Goal: Communication & Community: Answer question/provide support

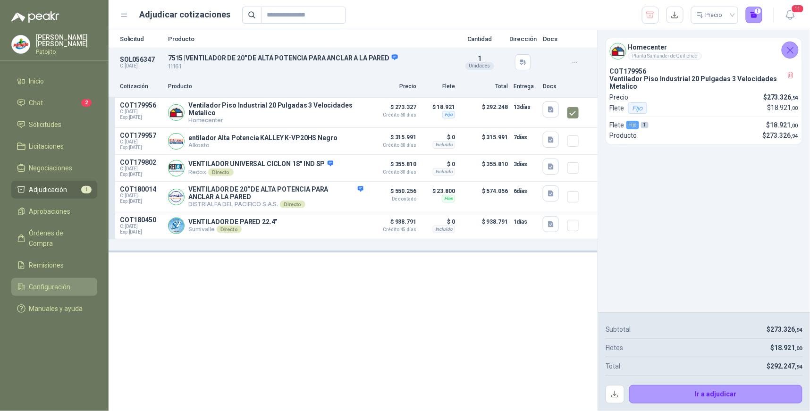
click at [57, 282] on span "Configuración" at bounding box center [50, 287] width 42 height 10
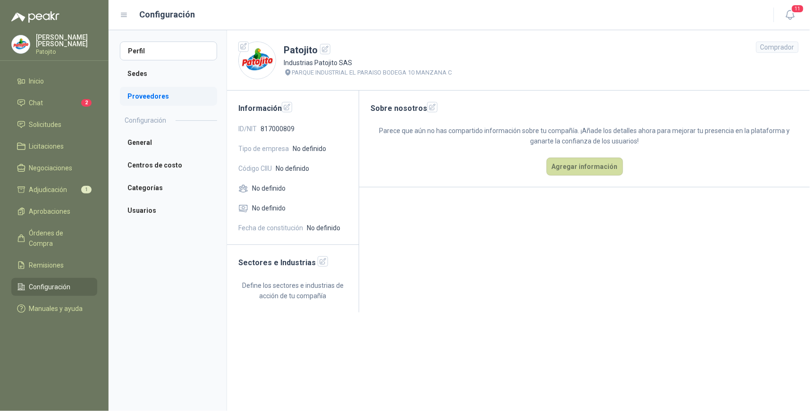
click at [174, 101] on li "Proveedores" at bounding box center [168, 96] width 97 height 19
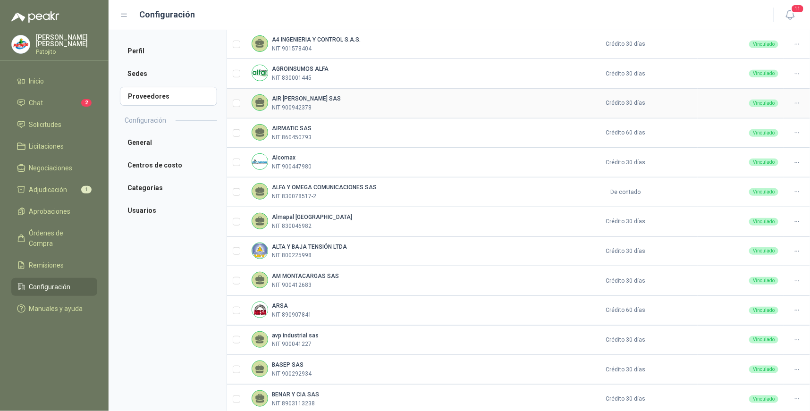
scroll to position [209, 0]
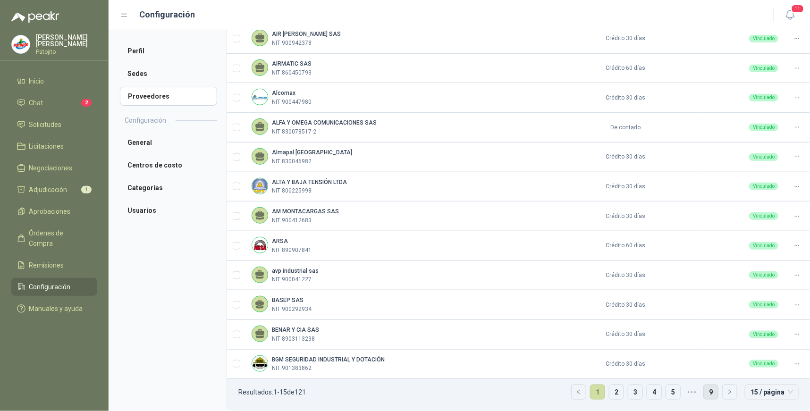
click at [706, 391] on link "9" at bounding box center [710, 392] width 14 height 14
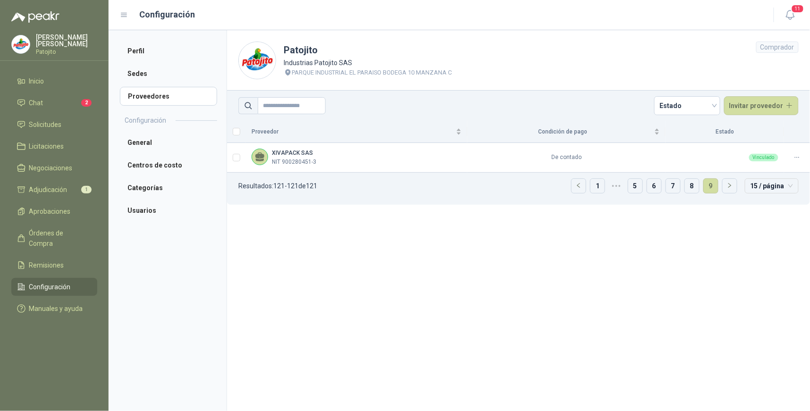
scroll to position [0, 0]
click at [691, 186] on link "8" at bounding box center [692, 186] width 14 height 14
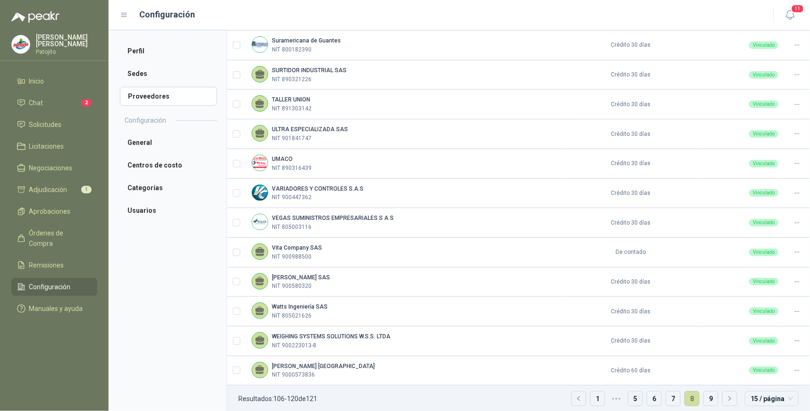
scroll to position [209, 0]
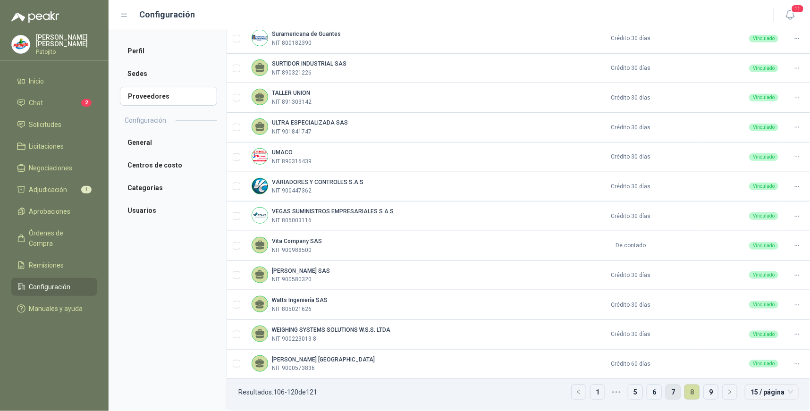
drag, startPoint x: 667, startPoint y: 390, endPoint x: 668, endPoint y: 385, distance: 5.5
click at [667, 390] on link "7" at bounding box center [673, 392] width 14 height 14
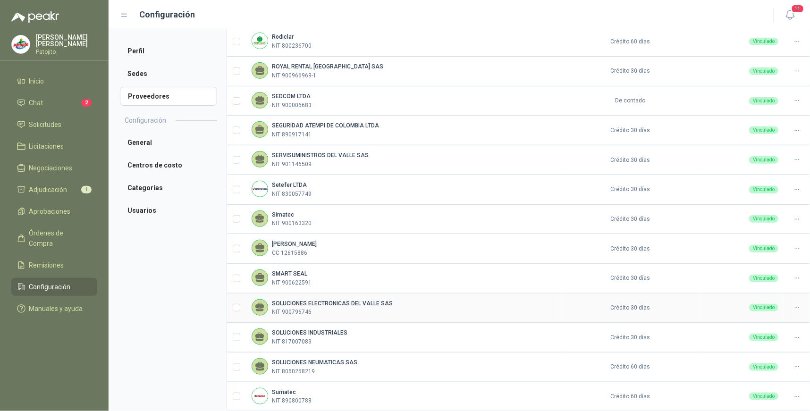
scroll to position [156, 0]
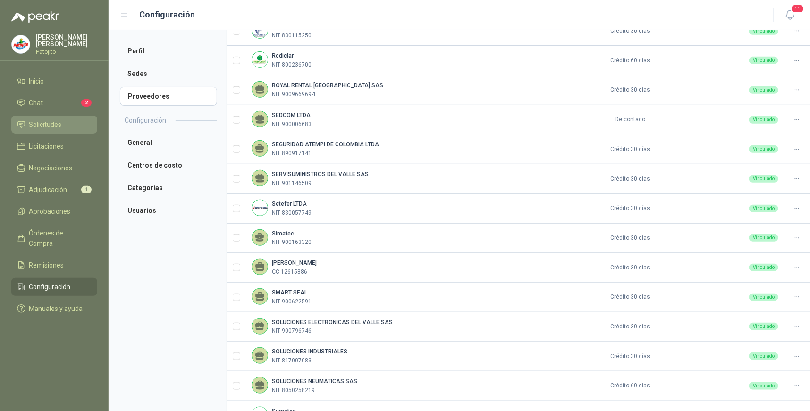
click at [46, 125] on span "Solicitudes" at bounding box center [45, 124] width 33 height 10
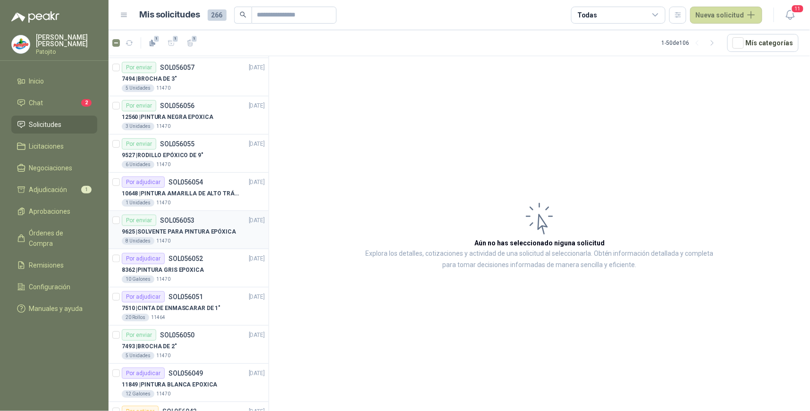
scroll to position [1567, 0]
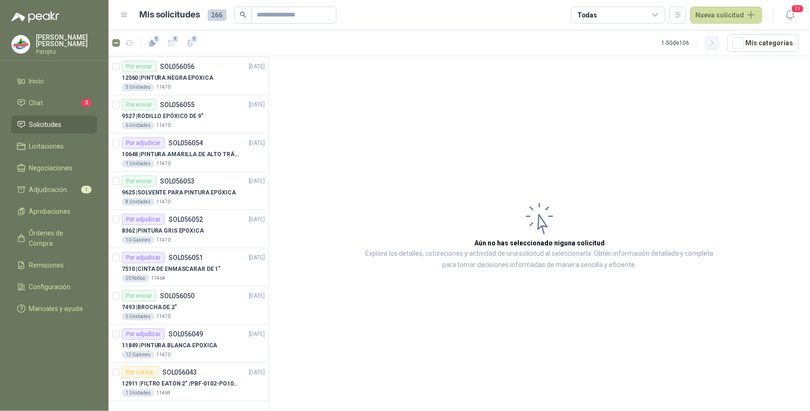
click at [710, 40] on button "button" at bounding box center [711, 42] width 15 height 15
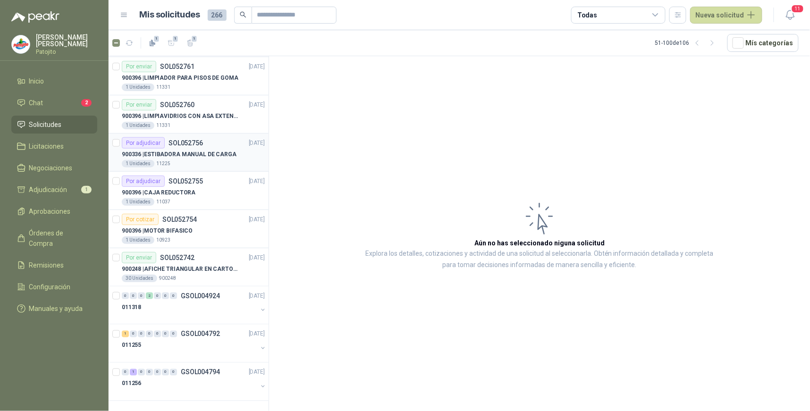
click at [207, 155] on p "900336 | ESTIBADORA MANUAL DE CARGA" at bounding box center [179, 154] width 115 height 9
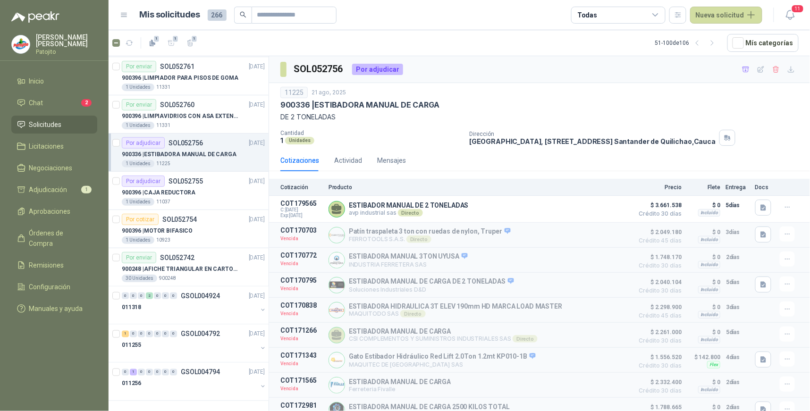
click at [656, 12] on icon at bounding box center [655, 15] width 8 height 8
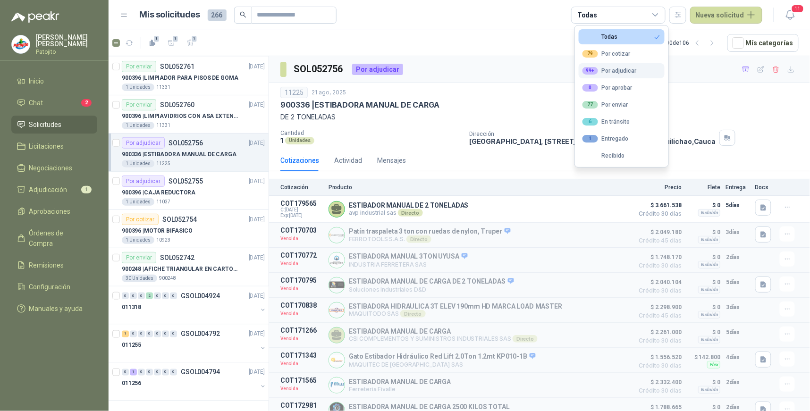
click at [619, 74] on div "99+ Por adjudicar" at bounding box center [609, 71] width 54 height 8
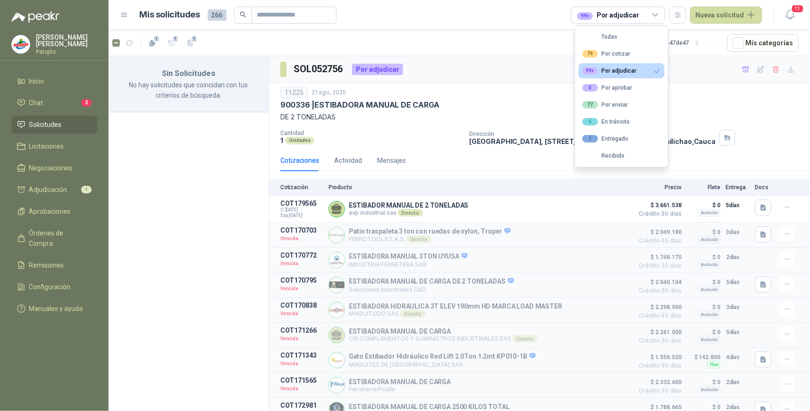
click at [645, 67] on button "99+ Por adjudicar" at bounding box center [621, 70] width 86 height 15
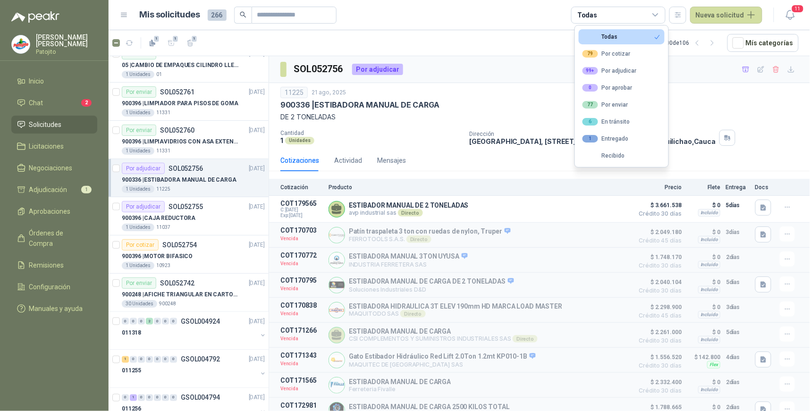
scroll to position [1567, 0]
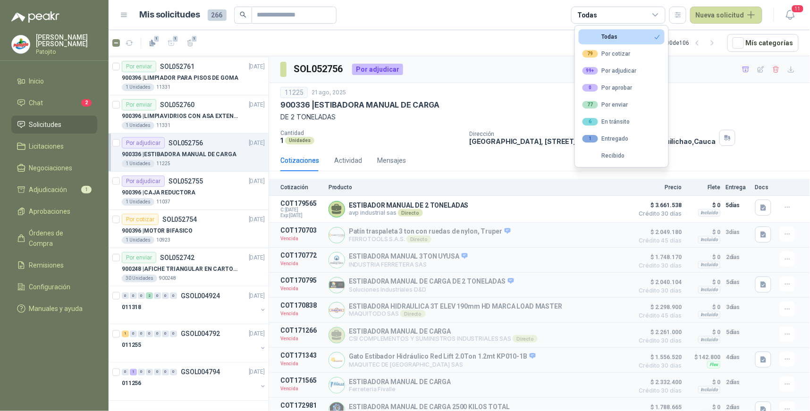
click at [218, 156] on p "900336 | ESTIBADORA MANUAL DE CARGA" at bounding box center [179, 154] width 115 height 9
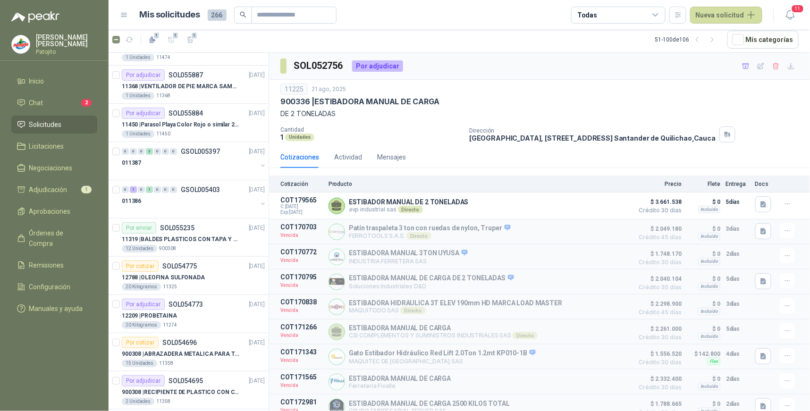
scroll to position [0, 0]
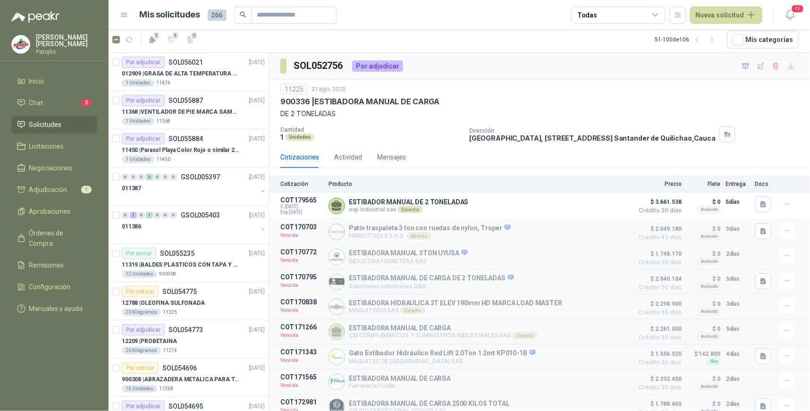
click at [658, 15] on icon at bounding box center [655, 15] width 8 height 8
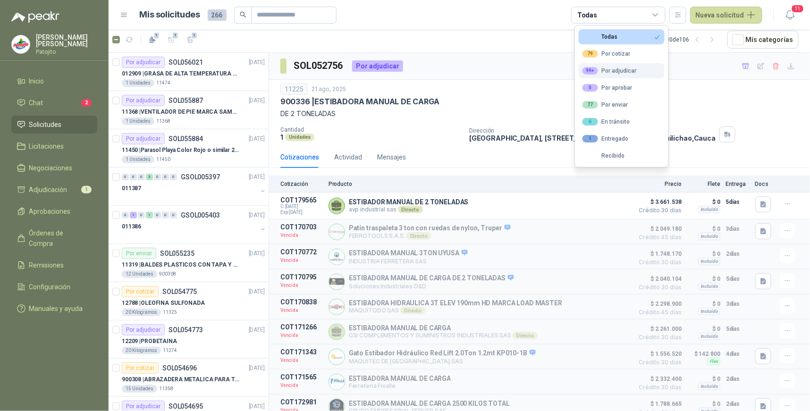
drag, startPoint x: 640, startPoint y: 67, endPoint x: 456, endPoint y: 129, distance: 194.5
click at [640, 67] on button "99+ Por adjudicar" at bounding box center [621, 70] width 86 height 15
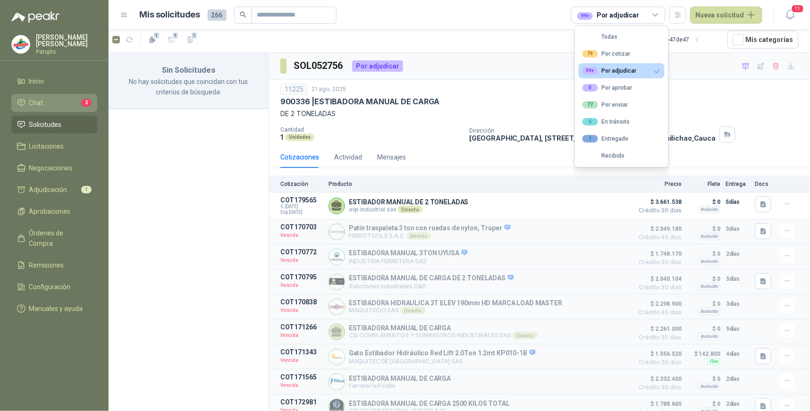
click at [71, 102] on li "Chat 2" at bounding box center [54, 103] width 75 height 10
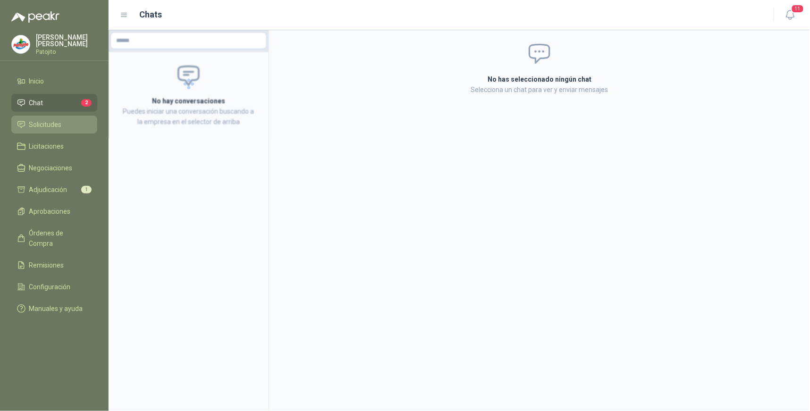
click at [67, 121] on li "Solicitudes" at bounding box center [54, 124] width 75 height 10
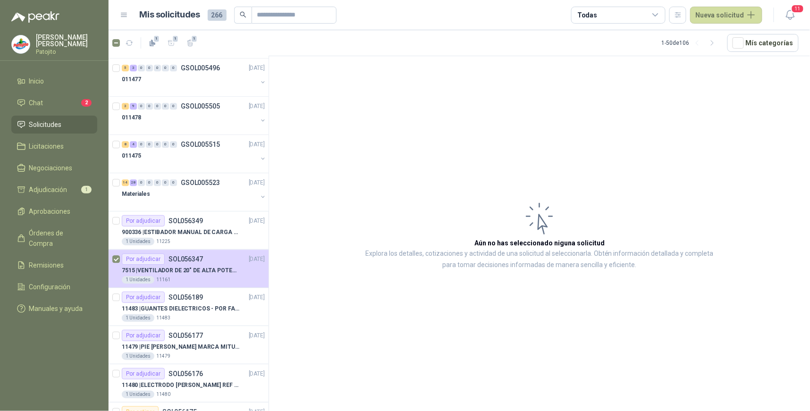
scroll to position [891, 0]
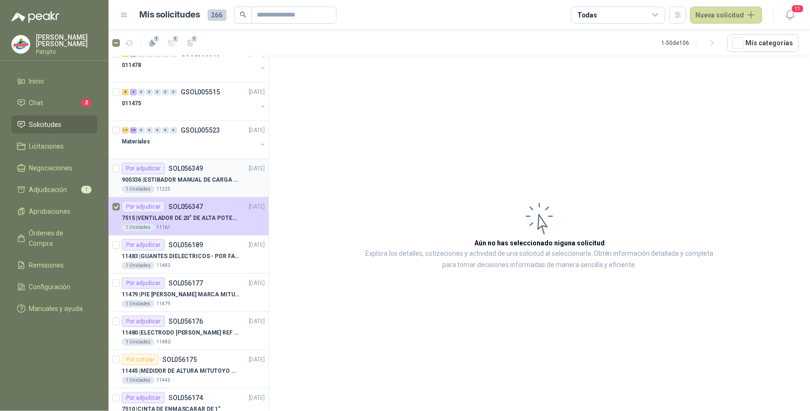
click at [232, 186] on div "1 Unidades 11225" at bounding box center [193, 189] width 143 height 8
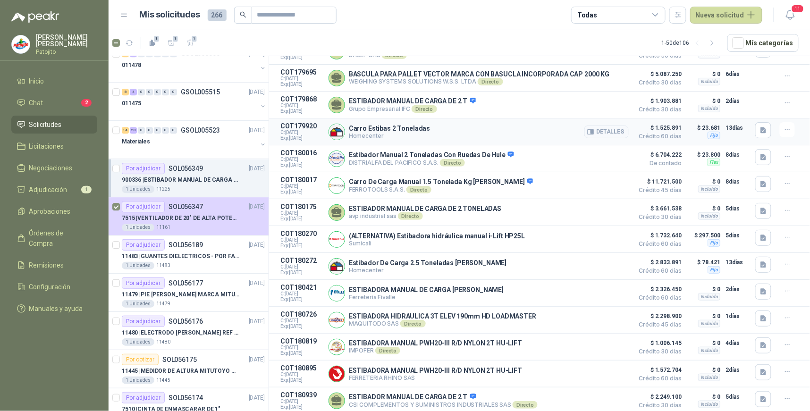
scroll to position [163, 0]
click at [62, 96] on link "Chat 2" at bounding box center [54, 103] width 86 height 18
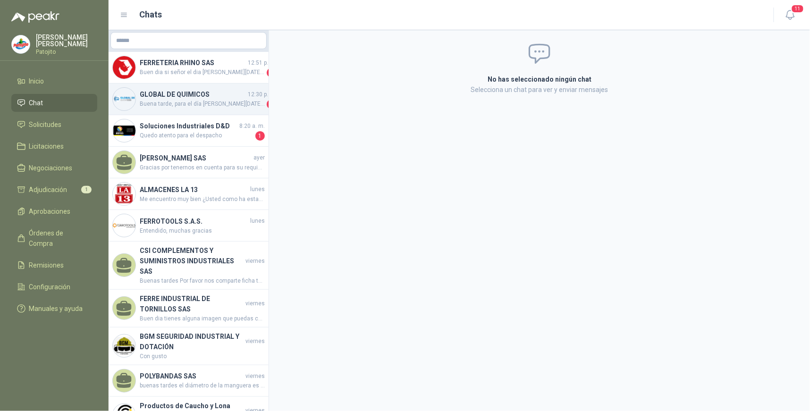
click at [220, 100] on span "Buena tarde, para el día [PERSON_NAME][DATE] imposible ya que el carro sale con…" at bounding box center [202, 104] width 125 height 9
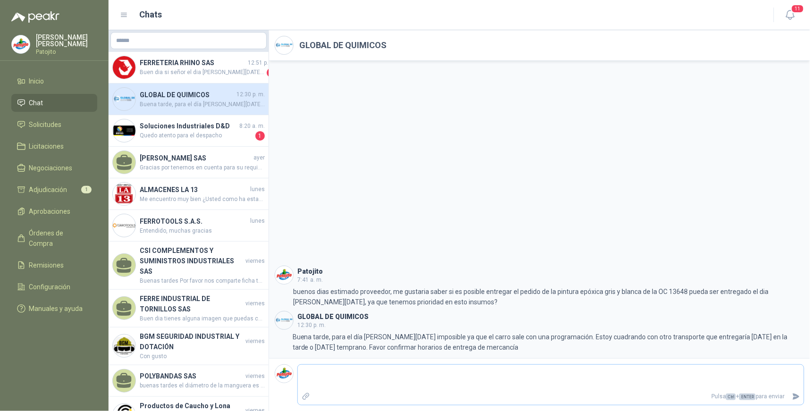
click at [441, 375] on textarea at bounding box center [551, 378] width 506 height 22
click at [190, 71] on span "Buen dia si señor el dia [PERSON_NAME][DATE] se despacha" at bounding box center [202, 72] width 125 height 9
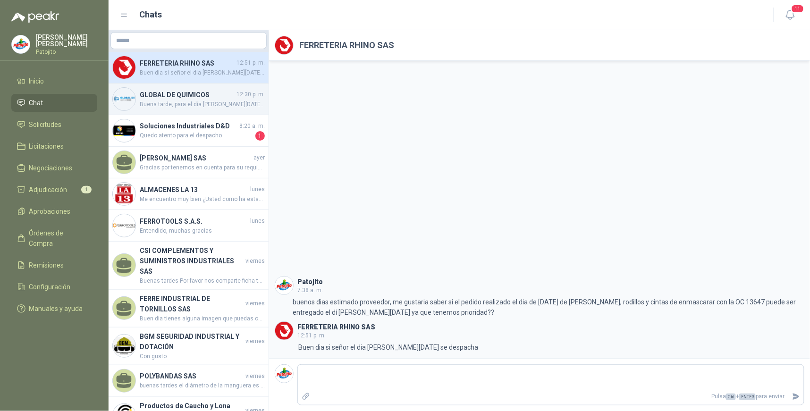
click at [213, 101] on span "Buena tarde, para el día [PERSON_NAME][DATE] imposible ya que el carro sale con…" at bounding box center [202, 104] width 125 height 9
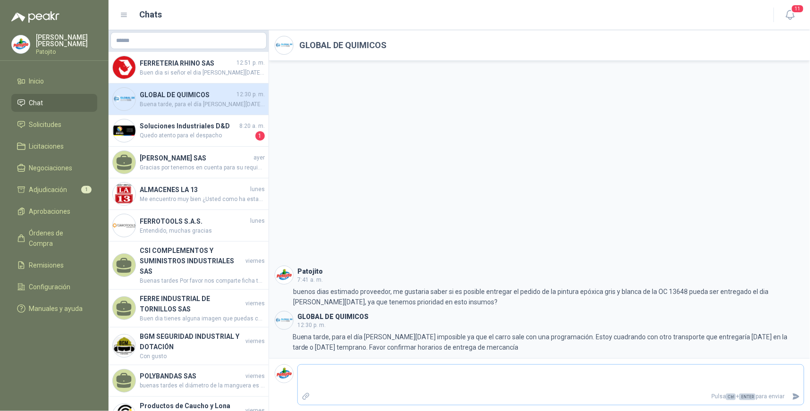
type textarea "*"
type textarea "**"
type textarea "***"
type textarea "****"
type textarea "*****"
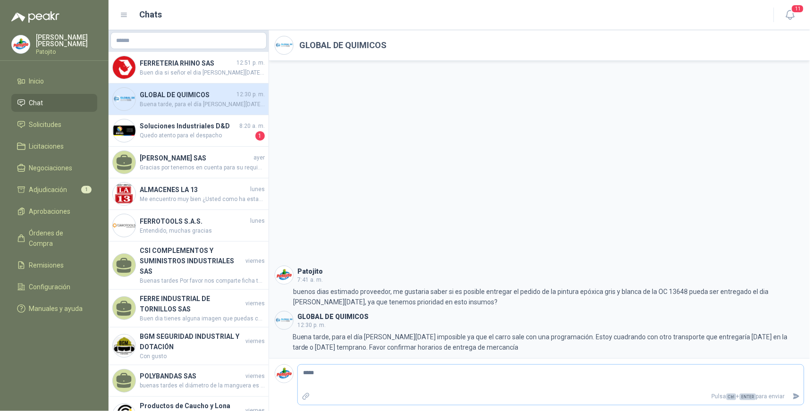
type textarea "******"
type textarea "********"
type textarea "*********"
type textarea "**********"
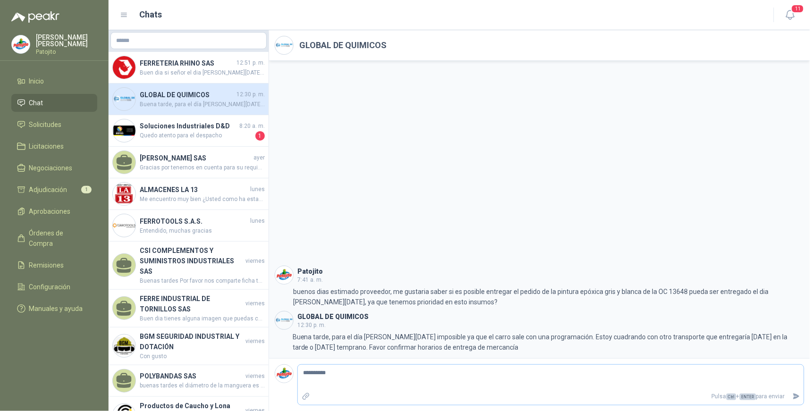
type textarea "**********"
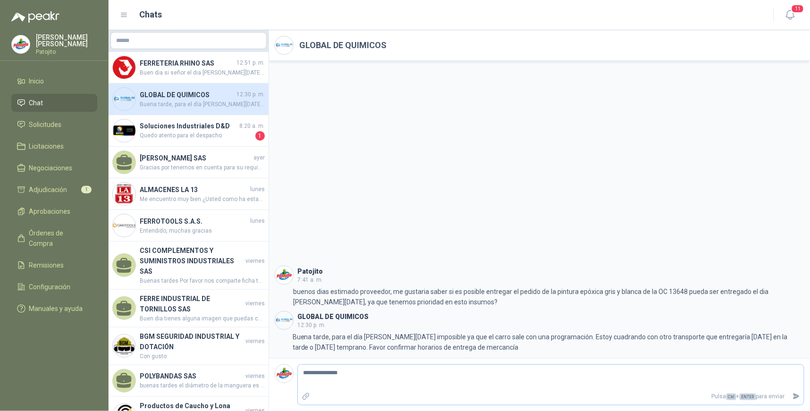
type textarea "**********"
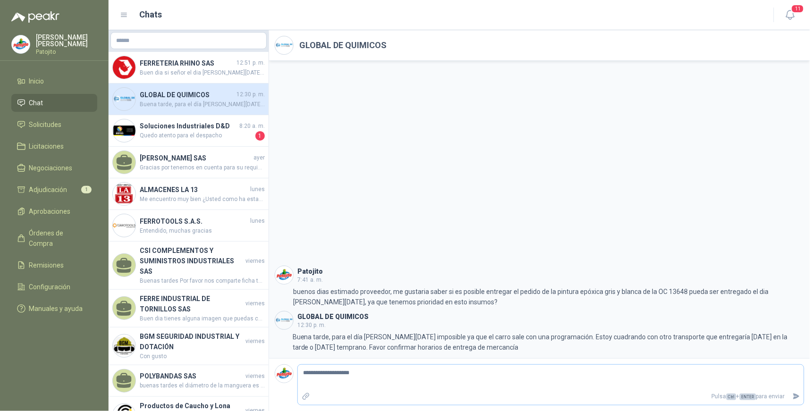
type textarea "**********"
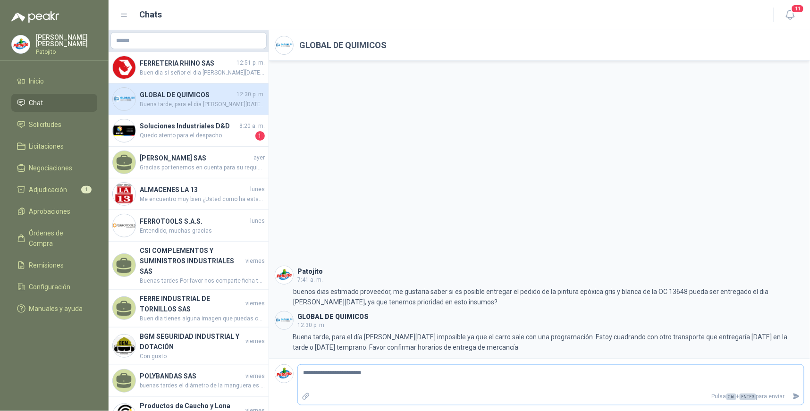
type textarea "**********"
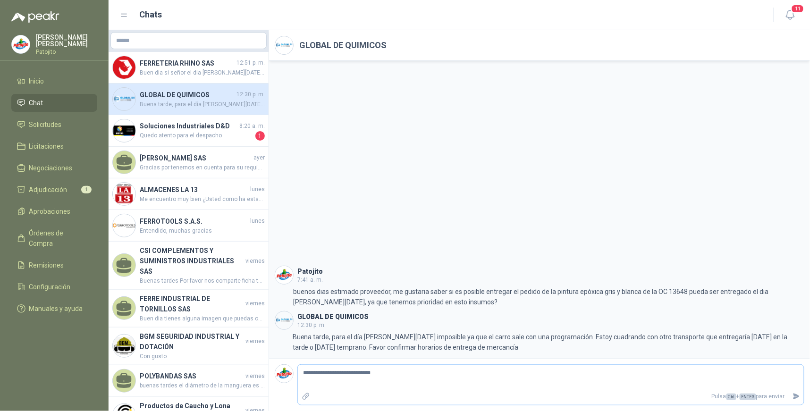
type textarea "**********"
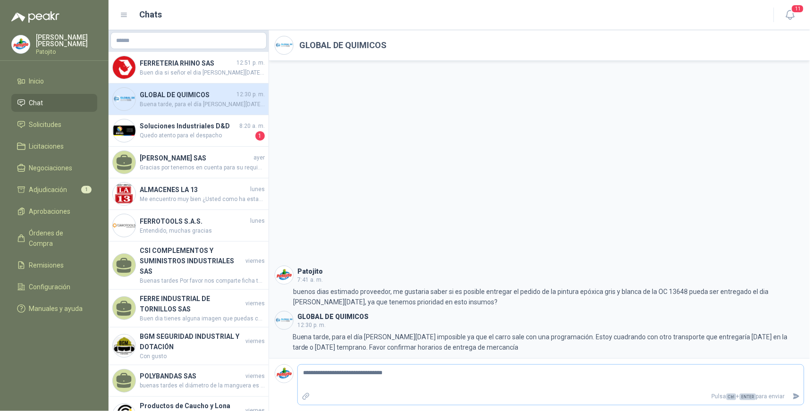
type textarea "**********"
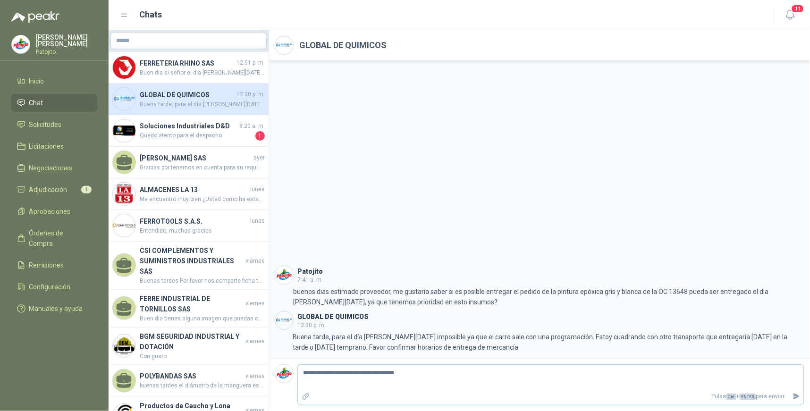
type textarea "**********"
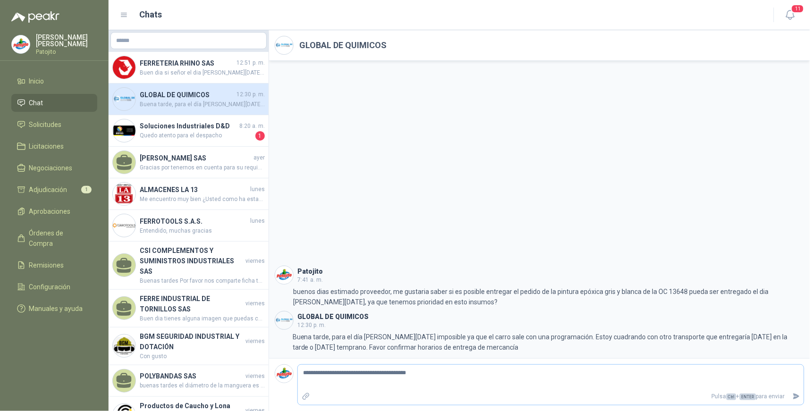
type textarea "**********"
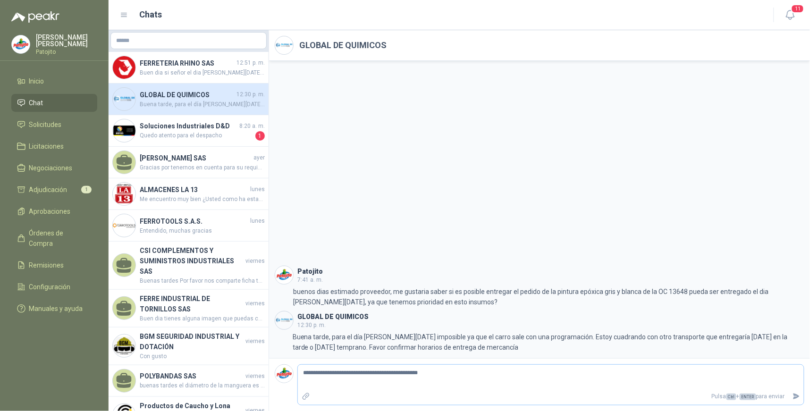
type textarea "**********"
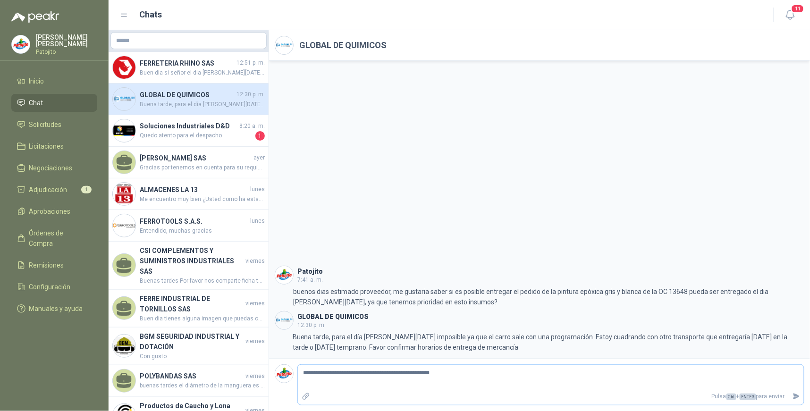
type textarea "**********"
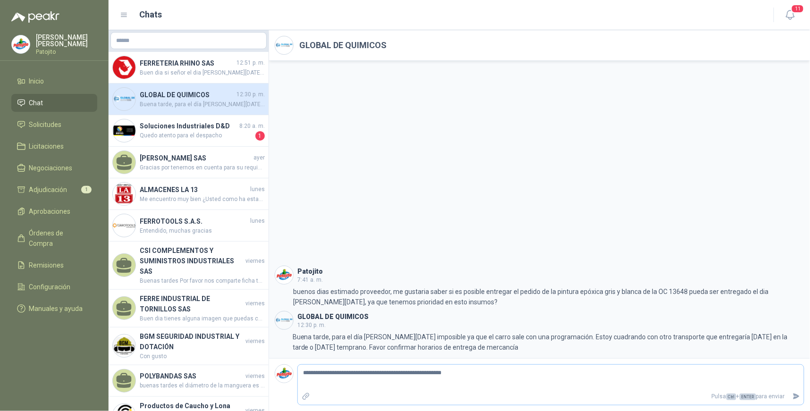
type textarea "**********"
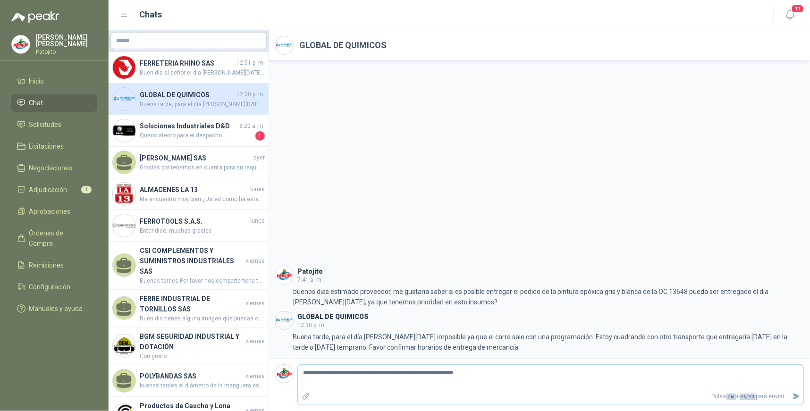
type textarea "**********"
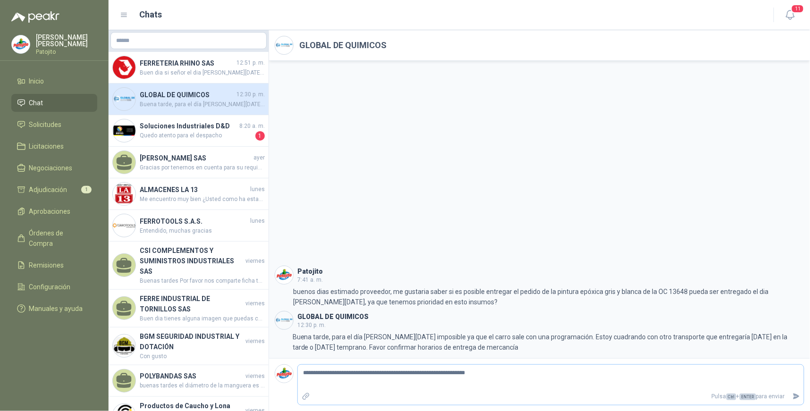
type textarea "**********"
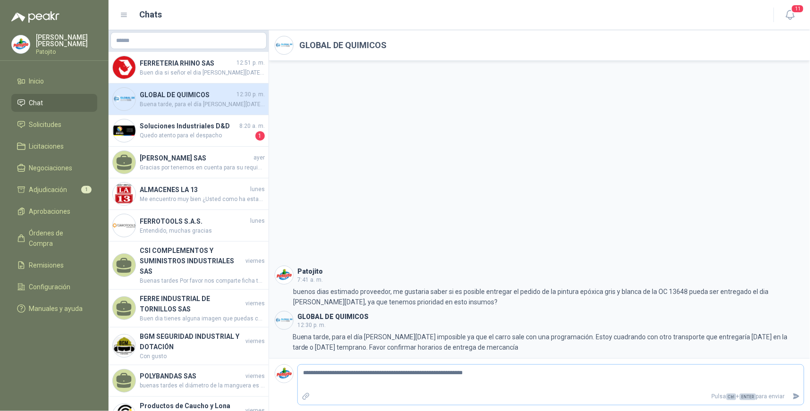
type textarea "**********"
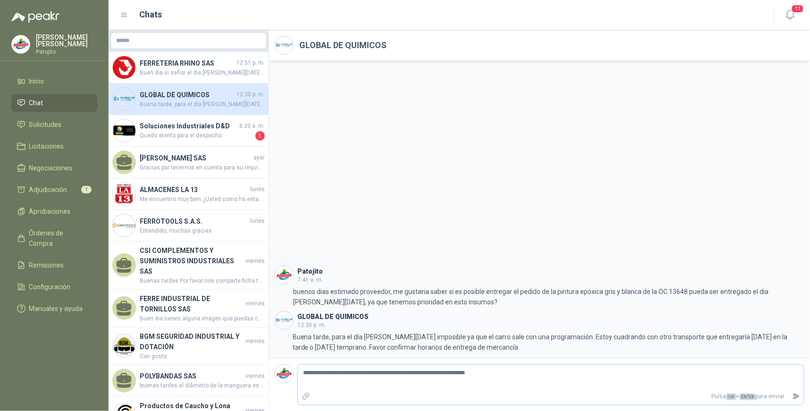
type textarea "**********"
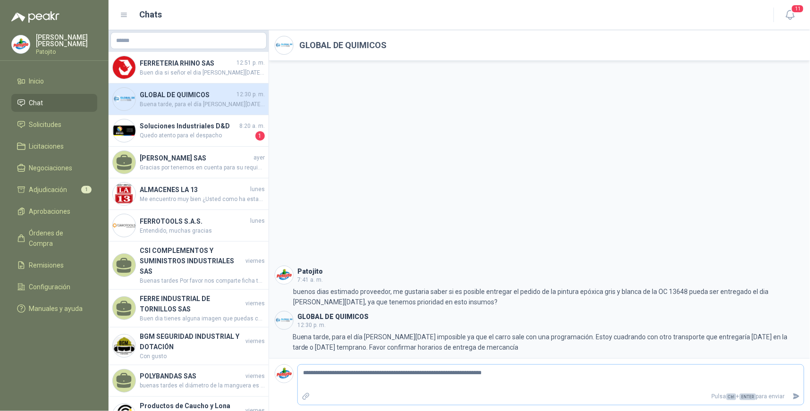
type textarea "**********"
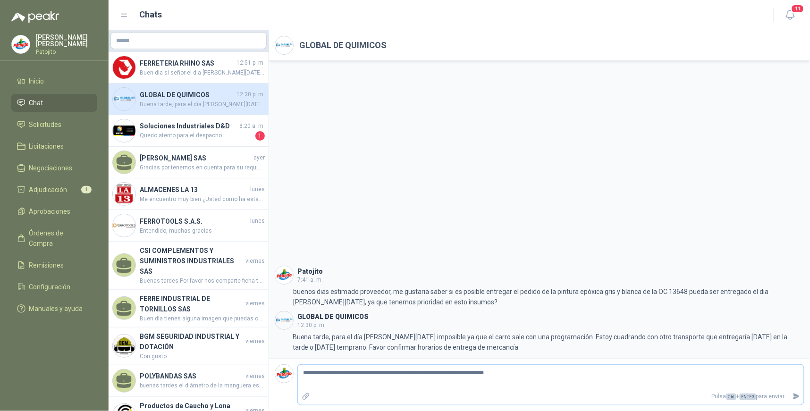
type textarea "**********"
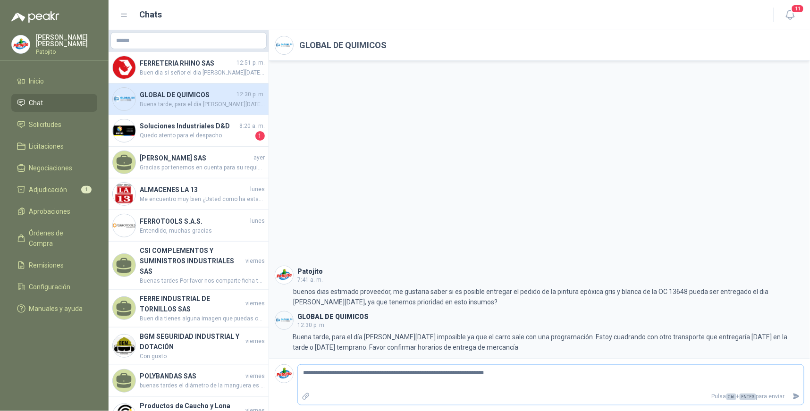
type textarea "**********"
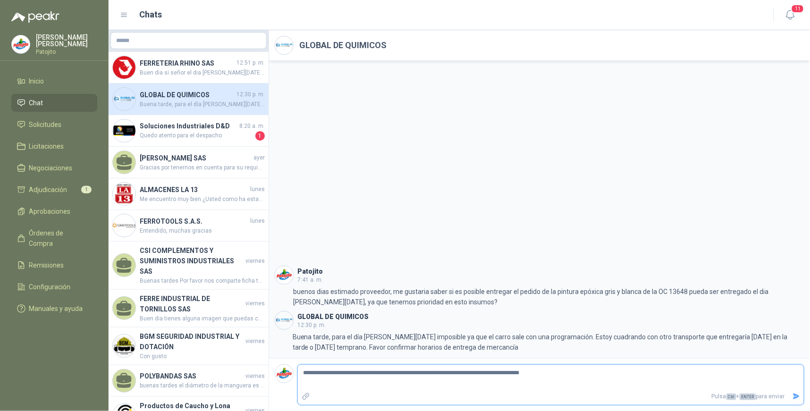
click at [795, 396] on icon "Enviar" at bounding box center [796, 396] width 8 height 8
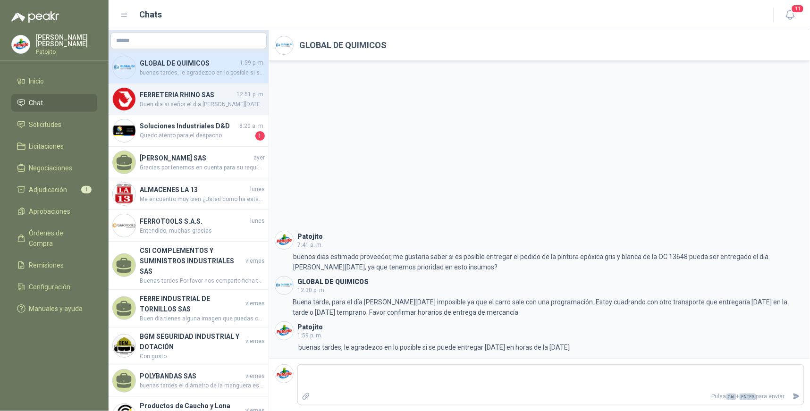
click at [163, 90] on h4 "FERRETERIA RHINO SAS" at bounding box center [187, 95] width 95 height 10
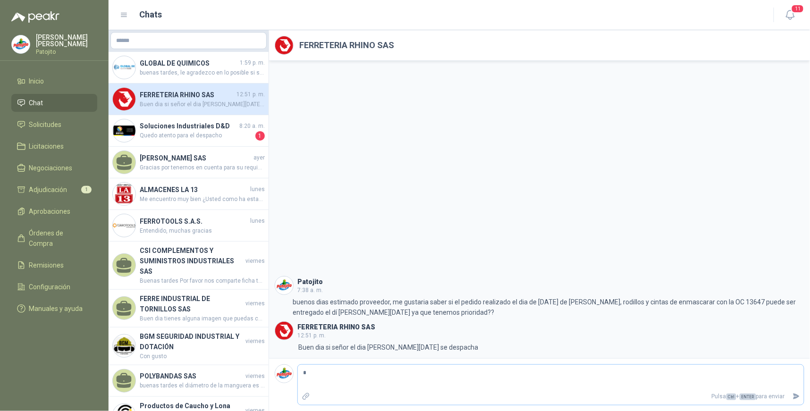
click at [399, 389] on p "Pulsa Ctrl + ENTER para enviar" at bounding box center [551, 396] width 475 height 17
drag, startPoint x: 337, startPoint y: 378, endPoint x: 333, endPoint y: 374, distance: 5.7
click at [334, 377] on textarea "*" at bounding box center [551, 378] width 506 height 22
click at [326, 369] on textarea "*******" at bounding box center [551, 378] width 506 height 22
drag, startPoint x: 352, startPoint y: 373, endPoint x: 408, endPoint y: 271, distance: 115.7
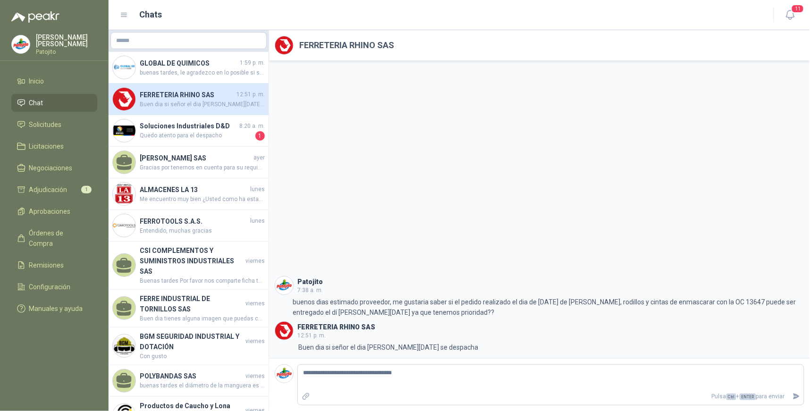
click at [408, 271] on div "Patojito 7:38 a. m. 7:38 buenos dias estimado proveedor, me gustaria saber si e…" at bounding box center [539, 209] width 541 height 297
click at [441, 371] on textarea "**********" at bounding box center [551, 378] width 506 height 22
click at [791, 397] on button "Enviar" at bounding box center [796, 396] width 16 height 17
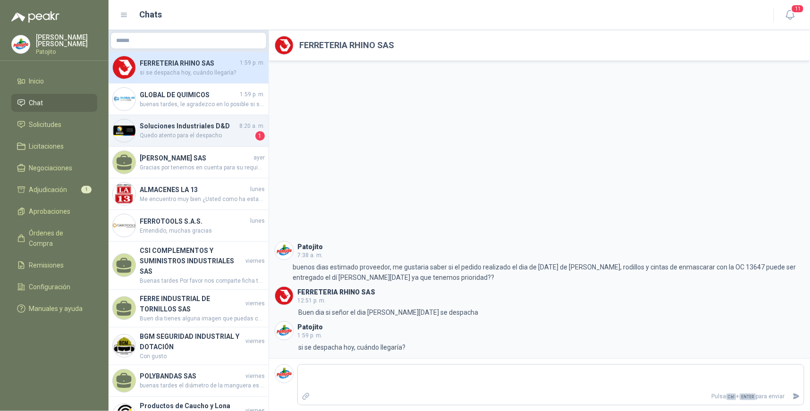
click at [178, 117] on div "Soluciones Industriales D&D 8:20 a. m. Quedo atento para el despacho 1" at bounding box center [189, 131] width 160 height 32
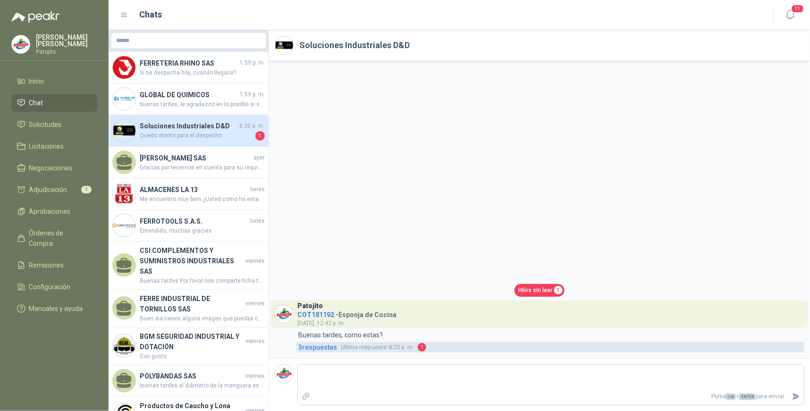
click at [311, 350] on span "3 respuesta s" at bounding box center [317, 347] width 39 height 10
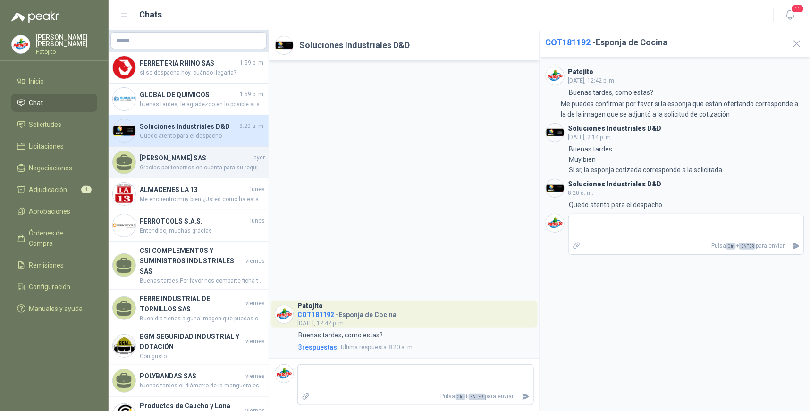
click at [190, 164] on span "Gracias por tenernos en cuenta para su requisición pero no distribuimos armario…" at bounding box center [202, 167] width 125 height 9
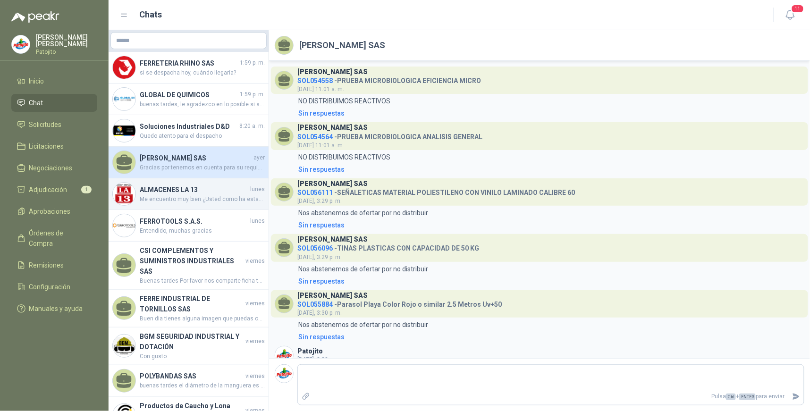
scroll to position [282, 0]
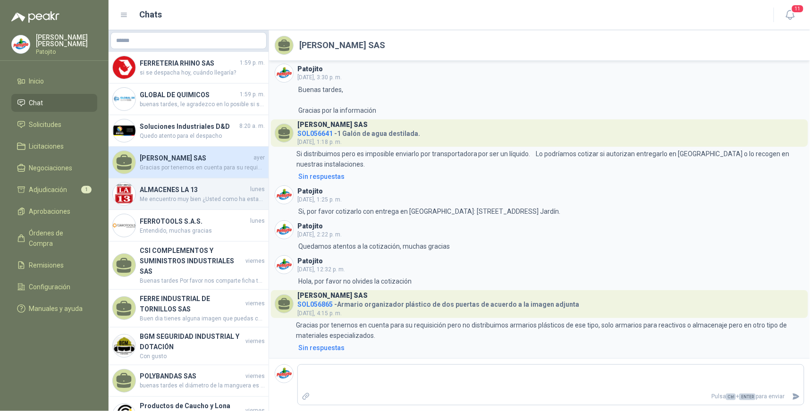
click at [213, 193] on h4 "ALMACENES LA 13" at bounding box center [194, 189] width 109 height 10
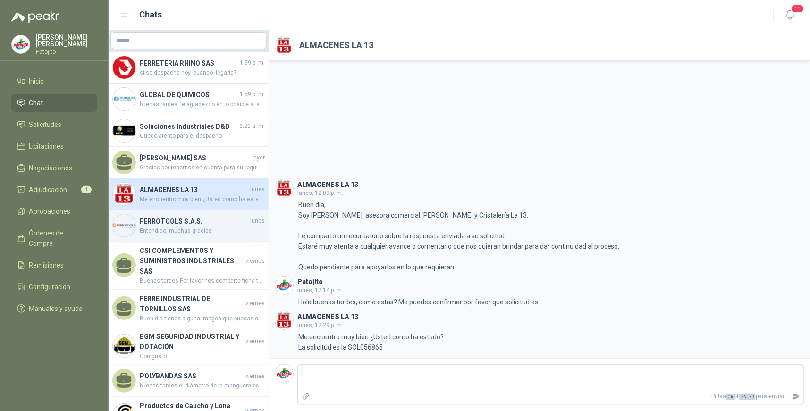
click at [217, 226] on span "Entendido, muchas gracias" at bounding box center [202, 230] width 125 height 9
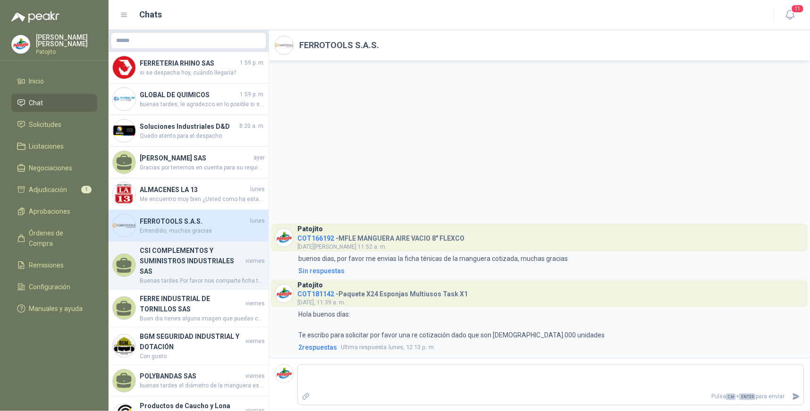
click at [224, 276] on span "Buenas tardes Por favor nos comparte ficha técnica" at bounding box center [202, 280] width 125 height 9
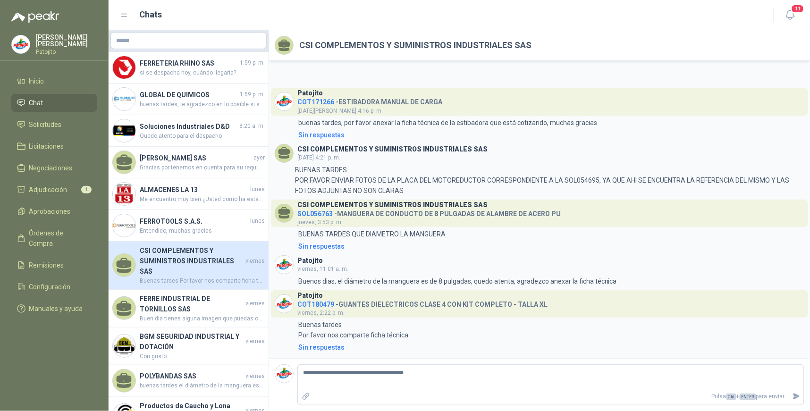
click at [678, 211] on header "CSI COMPLEMENTOS Y SUMINISTROS INDUSTRIALES SAS SOL056763 - MANGUERA DE CONDUCT…" at bounding box center [539, 213] width 537 height 27
drag, startPoint x: 678, startPoint y: 211, endPoint x: 665, endPoint y: 242, distance: 33.4
click at [665, 242] on link "Sin respuestas" at bounding box center [550, 246] width 508 height 10
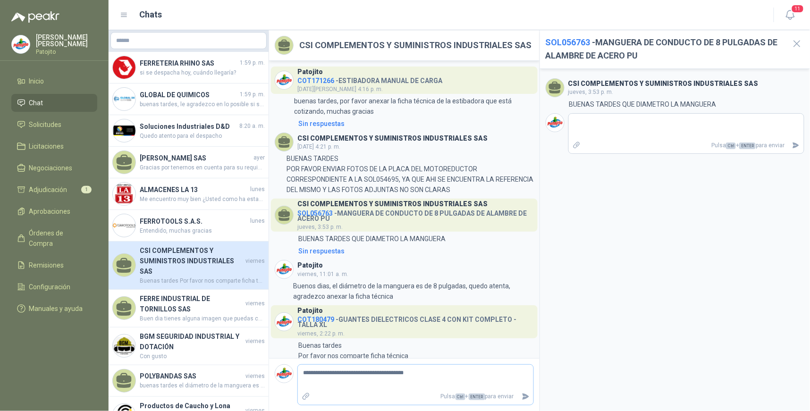
scroll to position [20, 0]
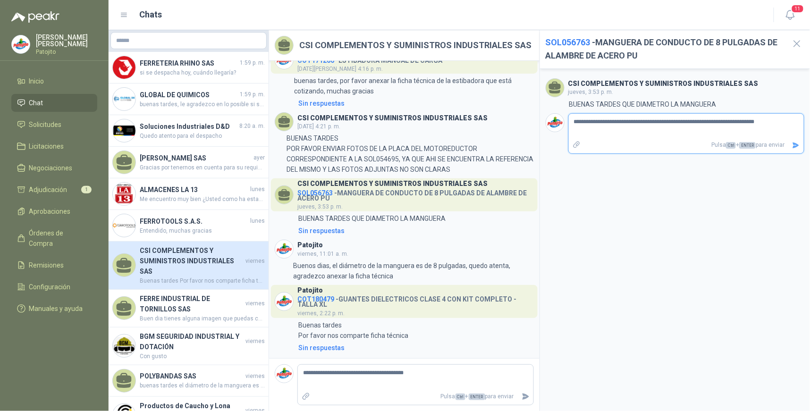
click at [795, 145] on icon "Enviar" at bounding box center [796, 146] width 8 height 8
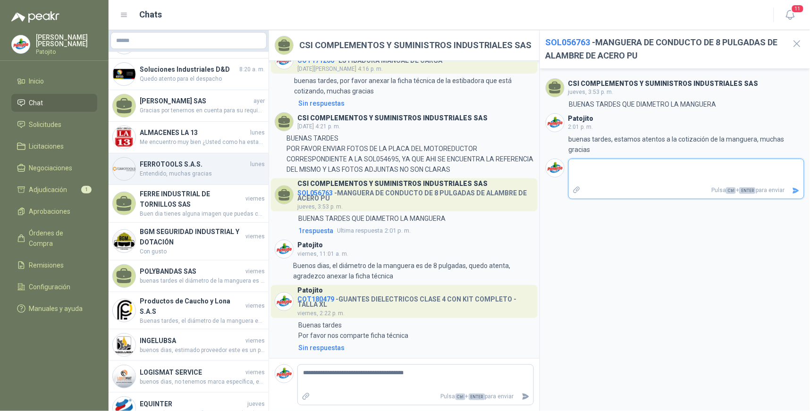
scroll to position [157, 0]
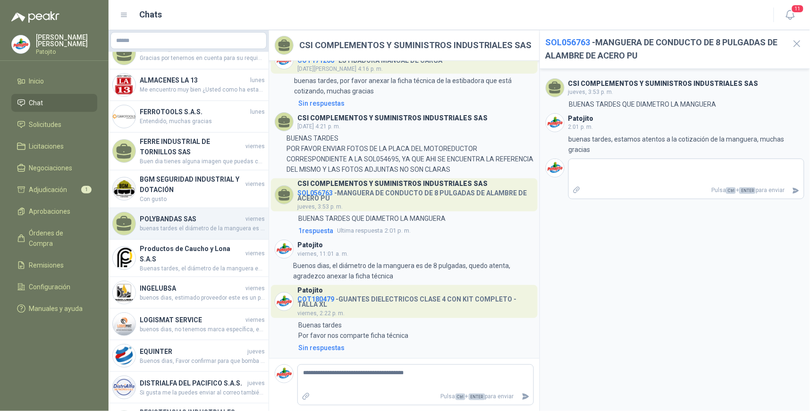
click at [190, 229] on span "buenas tardes el diámetro de la manguera es de 8", agradezco por favor [PERSON_…" at bounding box center [202, 228] width 125 height 9
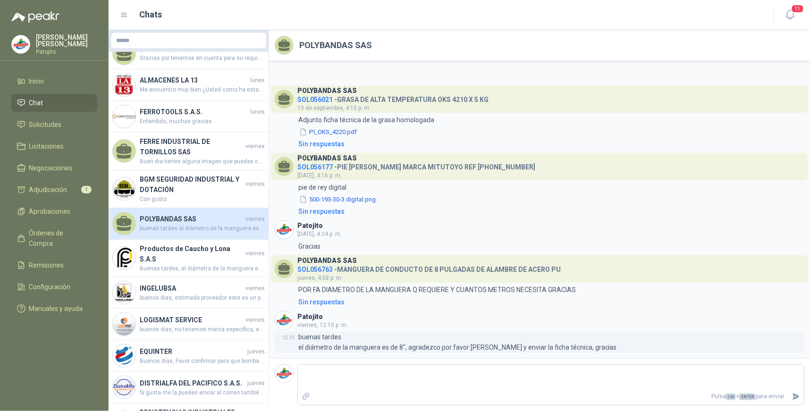
click at [568, 347] on p "buenas tardes el diámetro de la manguera es de 8", agradezco por favor [PERSON_…" at bounding box center [457, 342] width 318 height 21
click at [339, 341] on p "buenas tardes el diámetro de la manguera es de 8", agradezco por favor [PERSON_…" at bounding box center [457, 342] width 318 height 21
click at [323, 337] on p "buenas tardes el diámetro de la manguera es de 8", agradezco por favor [PERSON_…" at bounding box center [457, 342] width 318 height 21
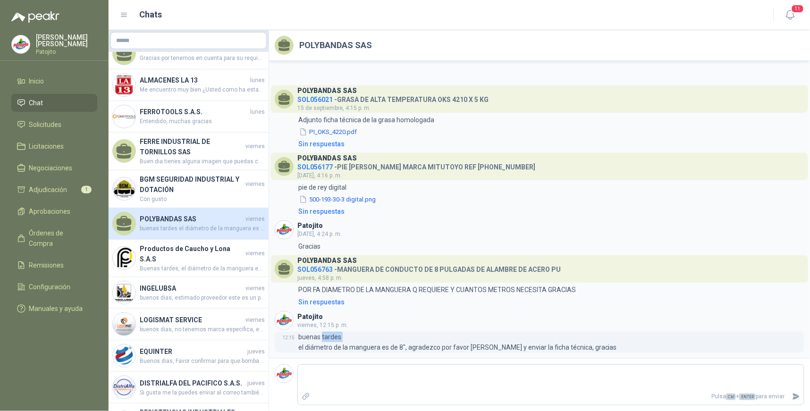
click at [323, 337] on p "buenas tardes el diámetro de la manguera es de 8", agradezco por favor [PERSON_…" at bounding box center [457, 342] width 318 height 21
drag, startPoint x: 323, startPoint y: 337, endPoint x: 309, endPoint y: 313, distance: 27.9
click at [309, 314] on h3 "Patojito" at bounding box center [309, 316] width 25 height 5
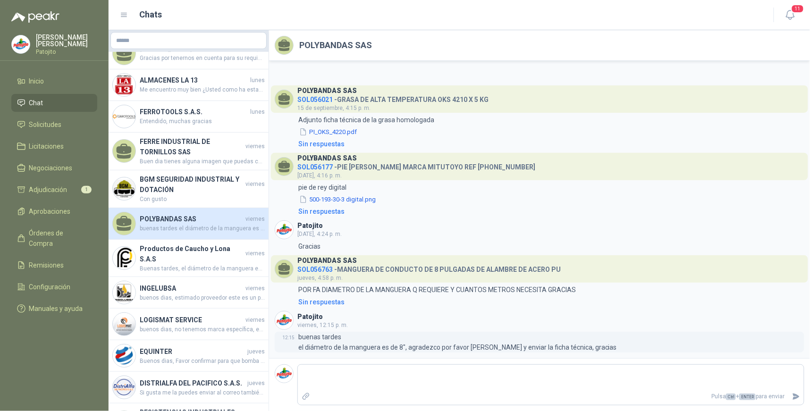
drag, startPoint x: 309, startPoint y: 313, endPoint x: 459, endPoint y: 337, distance: 152.4
click at [464, 340] on p "buenas tardes el diámetro de la manguera es de 8", agradezco por favor [PERSON_…" at bounding box center [457, 342] width 318 height 21
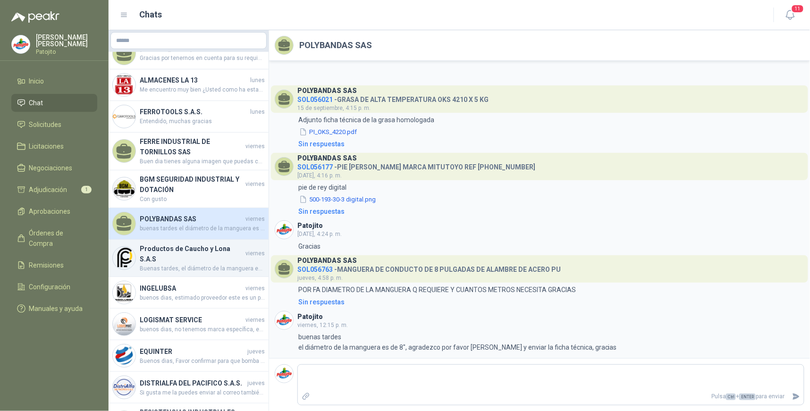
click at [220, 264] on span "Buenas tardes, el diámetro de la manguera es de 8 pulgadas, quedo atenta, agrad…" at bounding box center [202, 268] width 125 height 9
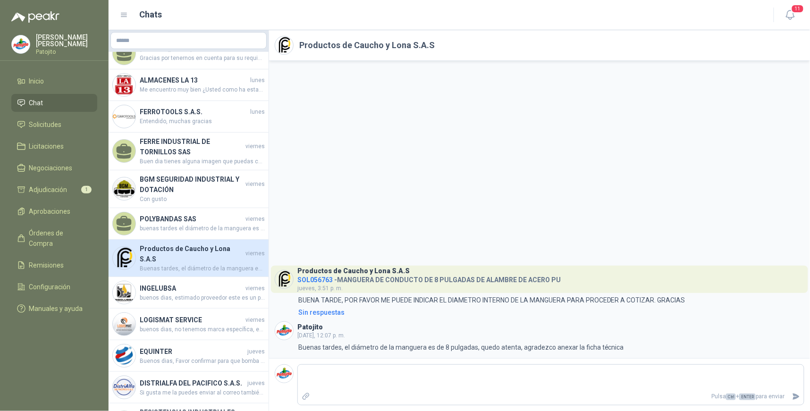
click at [352, 277] on h4 "SOL056763 - MANGUERA DE CONDUCTO DE 8 PULGADAS DE ALAMBRE [PERSON_NAME] PU" at bounding box center [428, 278] width 263 height 9
click at [319, 277] on span "SOL056763" at bounding box center [314, 280] width 35 height 8
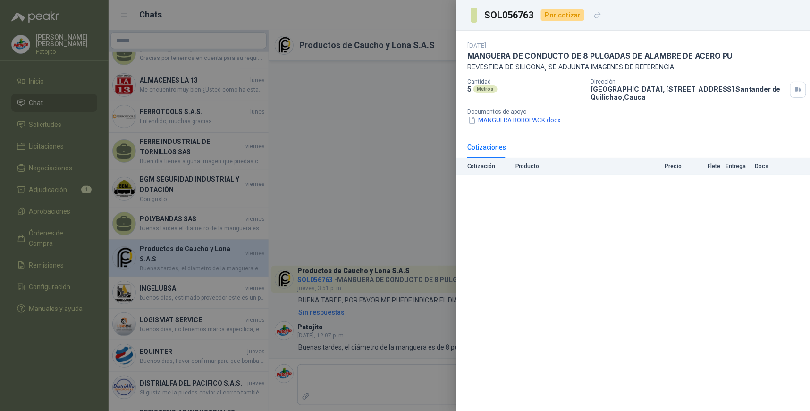
drag, startPoint x: 411, startPoint y: 203, endPoint x: 419, endPoint y: 225, distance: 22.5
click at [413, 205] on div at bounding box center [405, 205] width 810 height 411
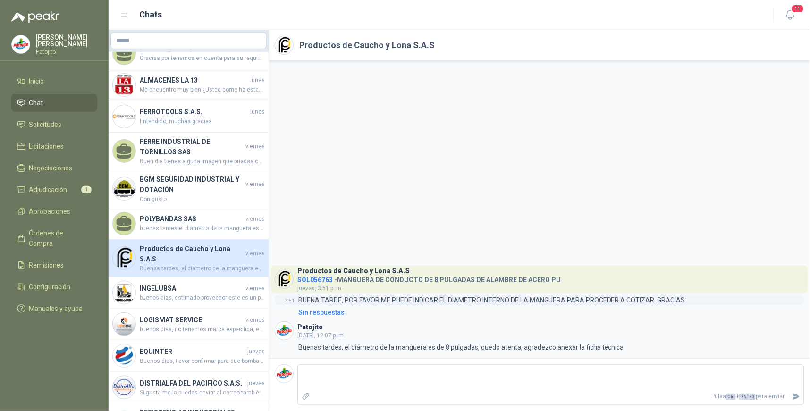
click at [551, 295] on p "BUENA TARDE, POR FAVOR ME PUEDE INDICAR EL DIAMETRO INTERNO DE LA MANGUERA PARA…" at bounding box center [491, 300] width 387 height 10
click at [557, 302] on p "BUENA TARDE, POR FAVOR ME PUEDE INDICAR EL DIAMETRO INTERNO DE LA MANGUERA PARA…" at bounding box center [491, 300] width 387 height 10
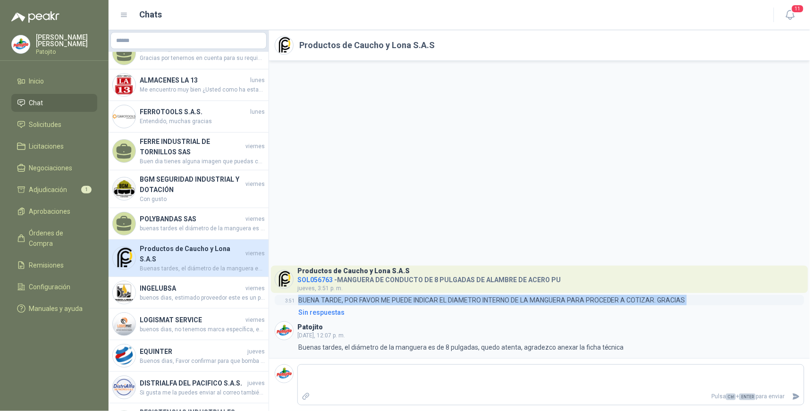
click at [557, 302] on p "BUENA TARDE, POR FAVOR ME PUEDE INDICAR EL DIAMETRO INTERNO DE LA MANGUERA PARA…" at bounding box center [491, 300] width 387 height 10
drag, startPoint x: 557, startPoint y: 302, endPoint x: 675, endPoint y: 299, distance: 118.0
click at [675, 299] on p "BUENA TARDE, POR FAVOR ME PUEDE INDICAR EL DIAMETRO INTERNO DE LA MANGUERA PARA…" at bounding box center [491, 300] width 387 height 10
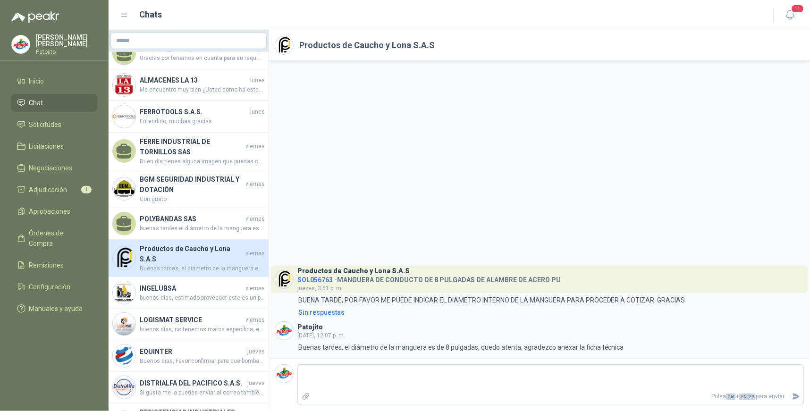
drag, startPoint x: 677, startPoint y: 299, endPoint x: 559, endPoint y: 190, distance: 160.6
click at [536, 177] on div "Productos de Caucho y Lona S.A.S SOL056763 - MANGUERA DE CONDUCTO DE 8 PULGADAS…" at bounding box center [539, 209] width 541 height 297
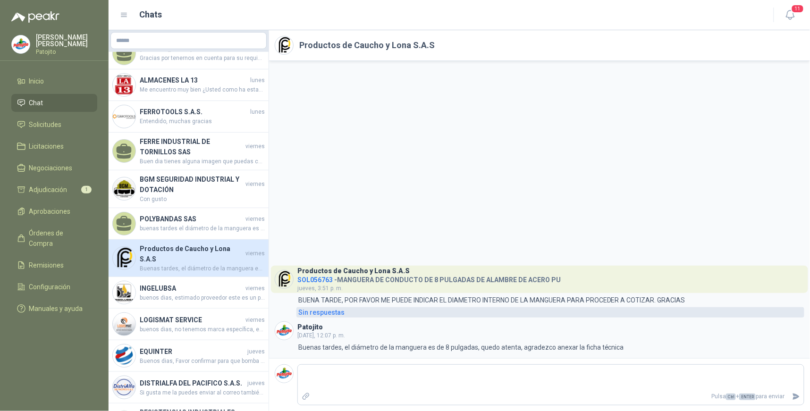
click at [320, 309] on div "Sin respuestas" at bounding box center [321, 312] width 46 height 10
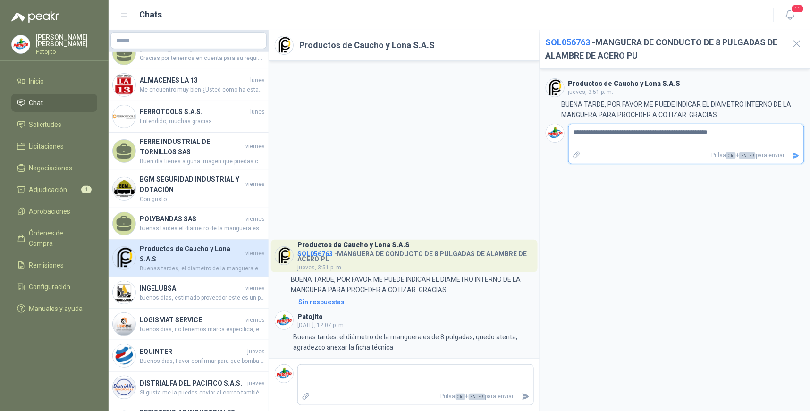
click at [795, 153] on icon "Enviar" at bounding box center [796, 156] width 8 height 8
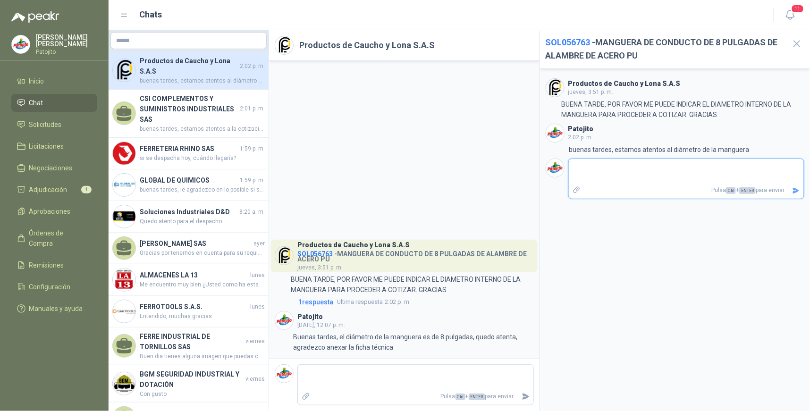
click at [649, 173] on textarea at bounding box center [685, 172] width 235 height 22
click at [634, 243] on div "Productos de Caucho y Lona S.A.S [DATE], 3:51 p. m. 3:51 BUENA TARDE, POR FAVOR…" at bounding box center [675, 240] width 270 height 342
click at [74, 100] on li "Chat" at bounding box center [54, 103] width 75 height 10
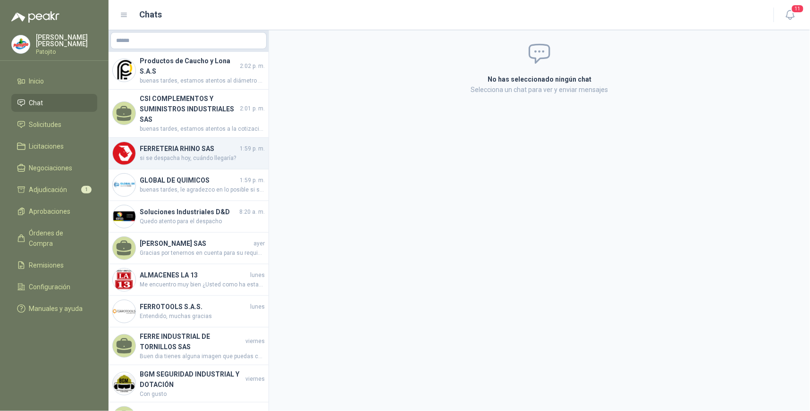
click at [238, 156] on span "si se despacha hoy, cuándo llegaría?" at bounding box center [202, 158] width 125 height 9
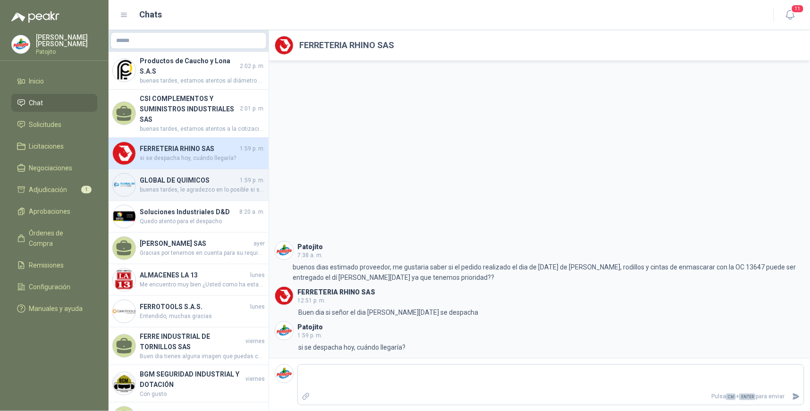
click at [234, 175] on h4 "GLOBAL DE QUIMICOS" at bounding box center [189, 180] width 98 height 10
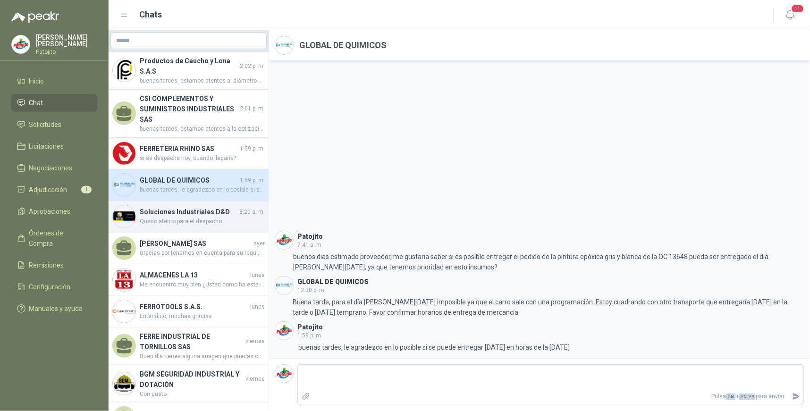
click at [220, 222] on span "Quedo atento para el despacho" at bounding box center [202, 221] width 125 height 9
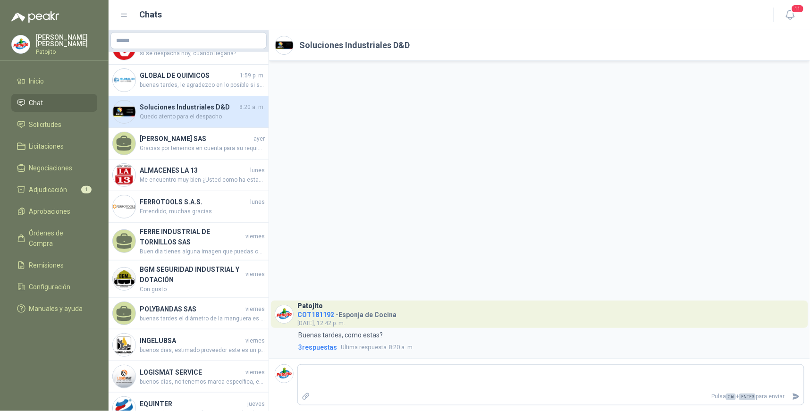
scroll to position [157, 0]
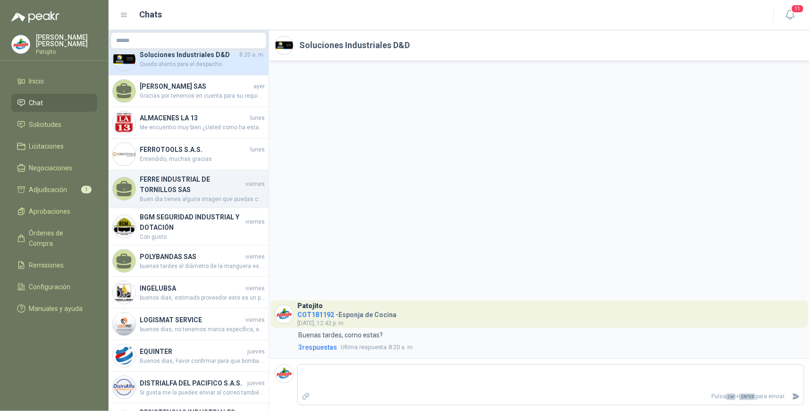
click at [219, 190] on h4 "FERRE INDUSTRIAL DE TORNILLOS SAS" at bounding box center [192, 184] width 104 height 21
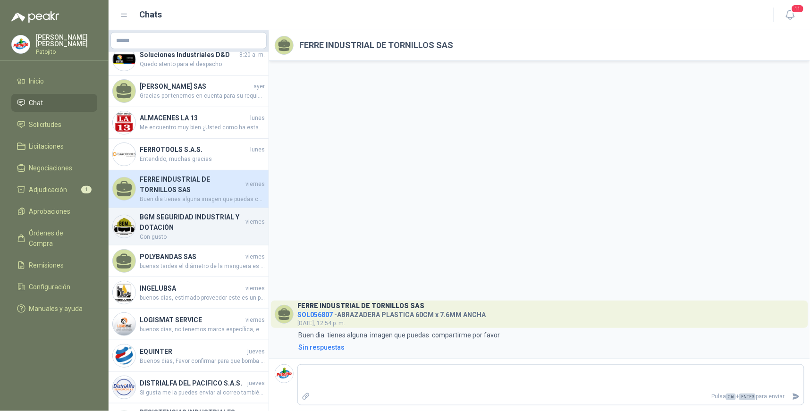
click at [225, 226] on h4 "BGM SEGURIDAD INDUSTRIAL Y DOTACIÓN" at bounding box center [192, 222] width 104 height 21
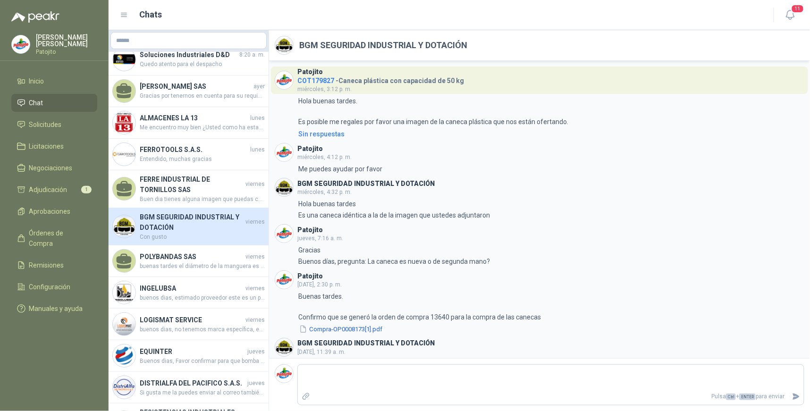
scroll to position [224, 0]
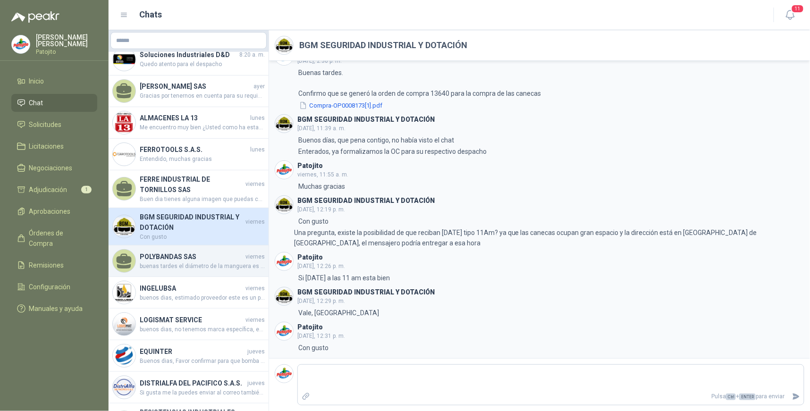
click at [205, 265] on span "buenas tardes el diámetro de la manguera es de 8", agradezco por favor [PERSON_…" at bounding box center [202, 266] width 125 height 9
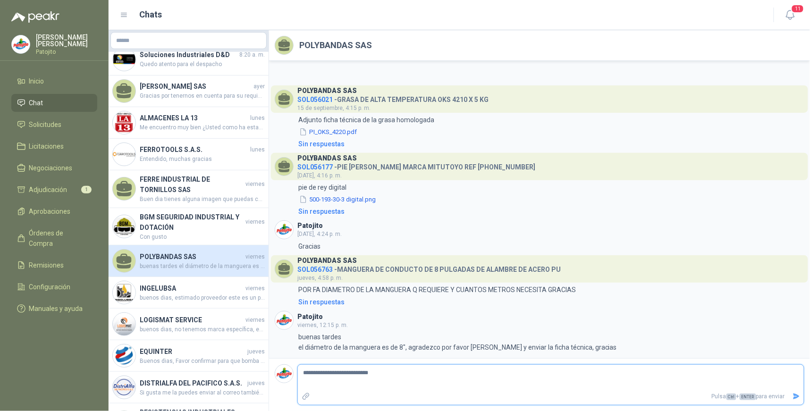
click at [793, 395] on icon "Enviar" at bounding box center [796, 396] width 8 height 8
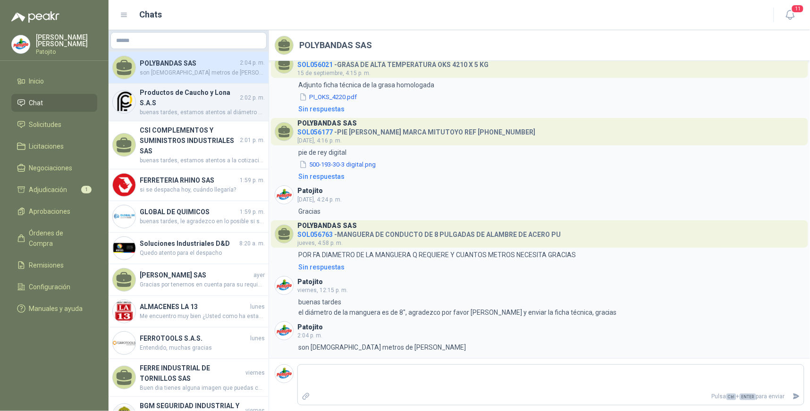
click at [162, 109] on span "buenas tardes, estamos atentos al diámetro de la manguera" at bounding box center [202, 112] width 125 height 9
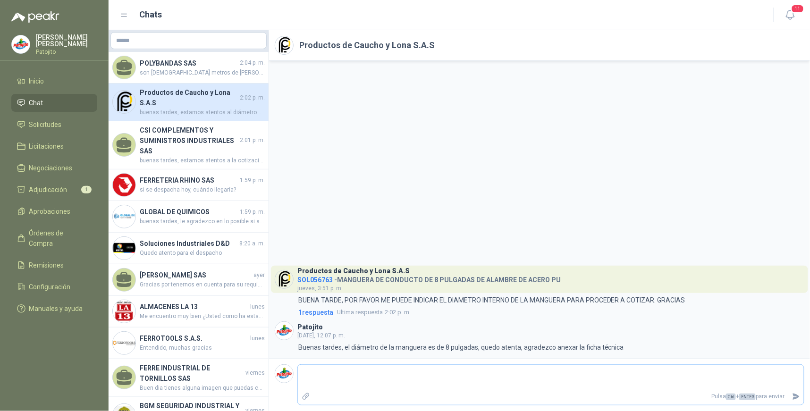
click at [422, 376] on textarea at bounding box center [551, 378] width 506 height 22
click at [793, 394] on icon "Enviar" at bounding box center [796, 396] width 8 height 8
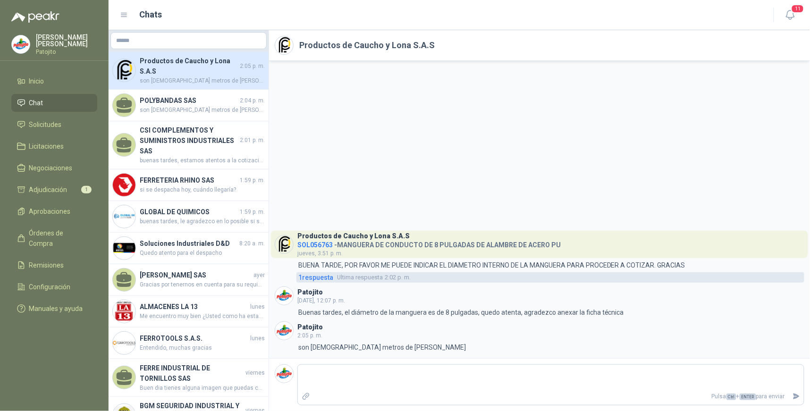
click at [316, 277] on span "1 respuesta" at bounding box center [315, 277] width 35 height 10
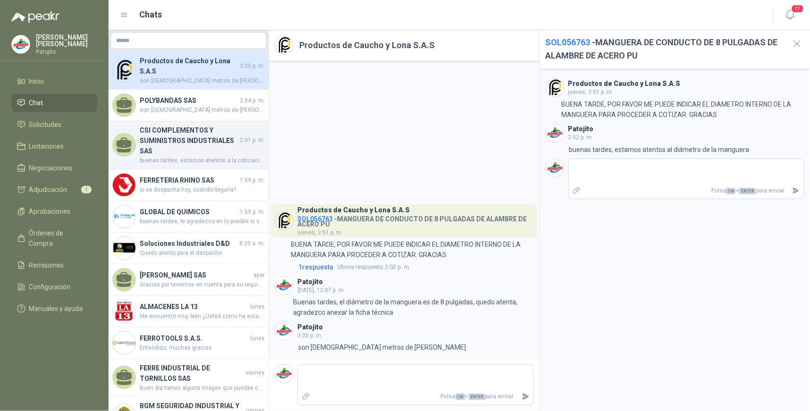
click at [195, 142] on h4 "CSI COMPLEMENTOS Y SUMINISTROS INDUSTRIALES SAS" at bounding box center [189, 140] width 98 height 31
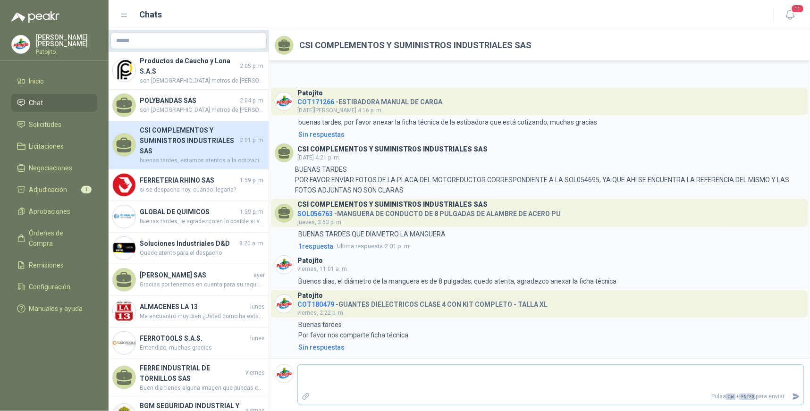
click at [396, 385] on textarea at bounding box center [551, 378] width 506 height 22
click at [326, 244] on span "1 respuesta" at bounding box center [315, 246] width 35 height 10
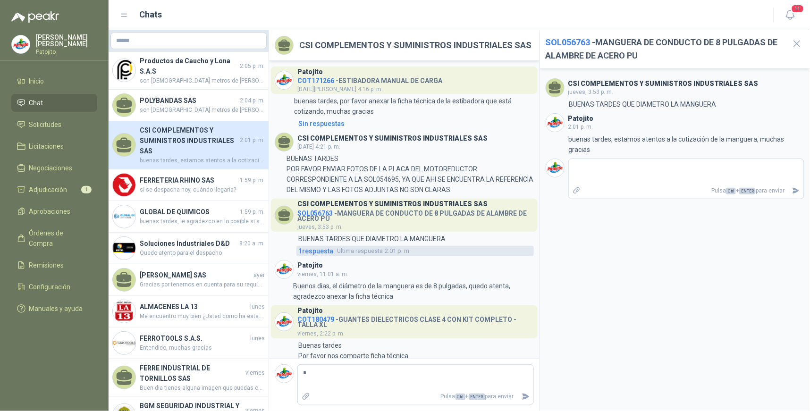
scroll to position [20, 0]
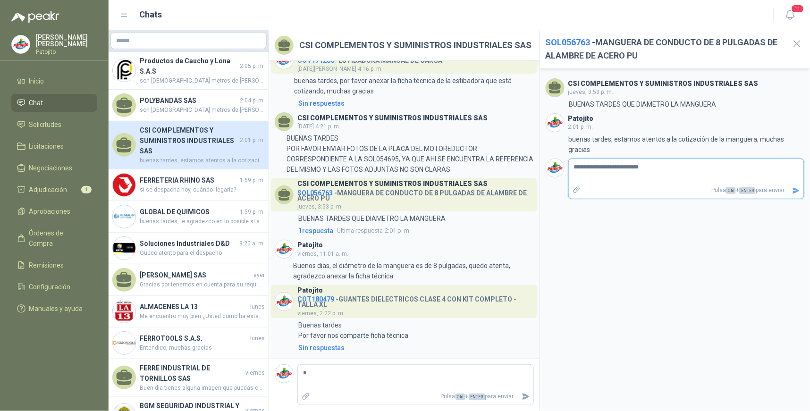
click at [792, 187] on icon "Enviar" at bounding box center [796, 191] width 8 height 8
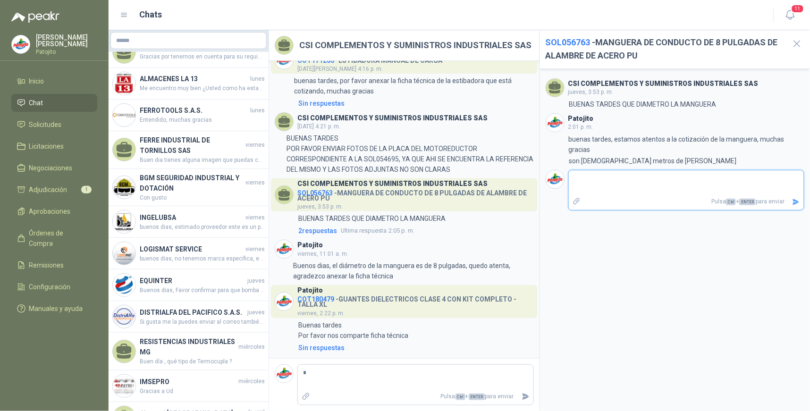
scroll to position [262, 0]
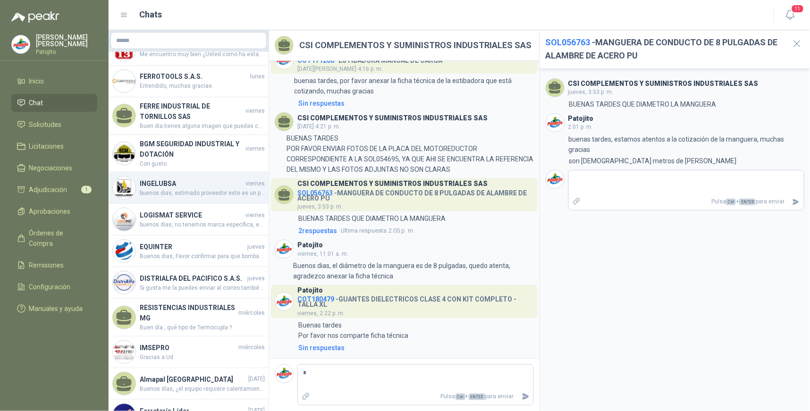
click at [217, 185] on h4 "INGELUBSA" at bounding box center [192, 183] width 104 height 10
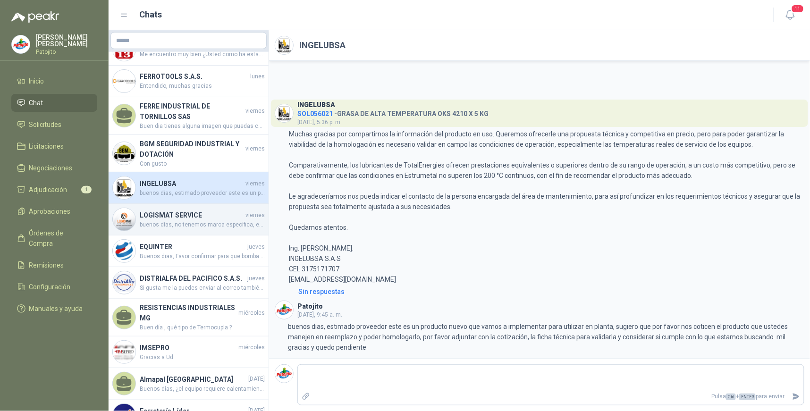
click at [209, 222] on span "buenos dias, no tenemos marca específica, es importante que ustedes especifique…" at bounding box center [202, 224] width 125 height 9
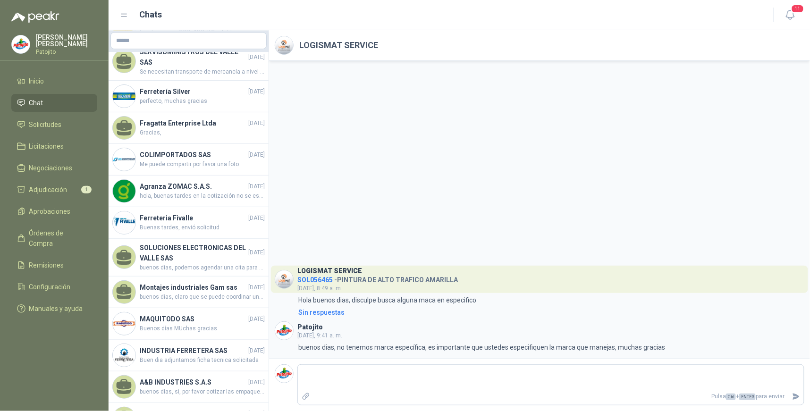
scroll to position [944, 0]
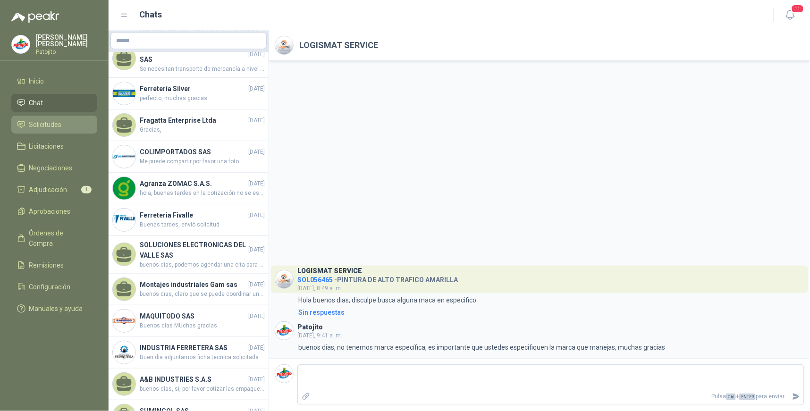
click at [69, 122] on li "Solicitudes" at bounding box center [54, 124] width 75 height 10
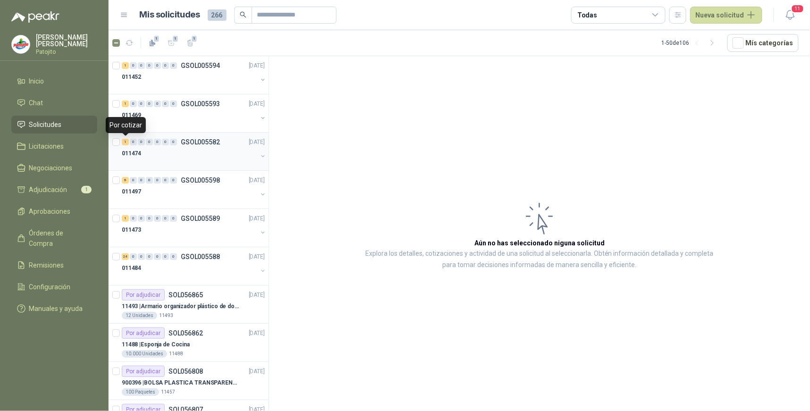
click at [125, 142] on div "1" at bounding box center [125, 142] width 7 height 7
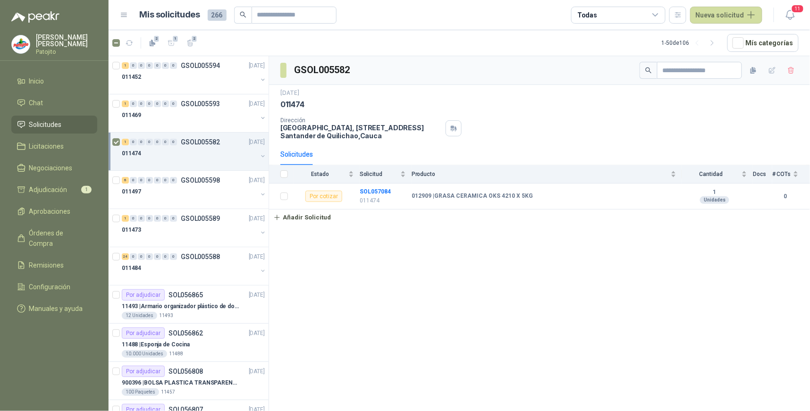
drag, startPoint x: 441, startPoint y: 267, endPoint x: 154, endPoint y: 169, distance: 303.3
click at [441, 266] on div "GSOL005582 [DATE] 011474 Dirección [STREET_ADDRESS] Solicitudes Estado Solicitu…" at bounding box center [539, 235] width 541 height 358
click at [125, 144] on div "1" at bounding box center [125, 142] width 7 height 7
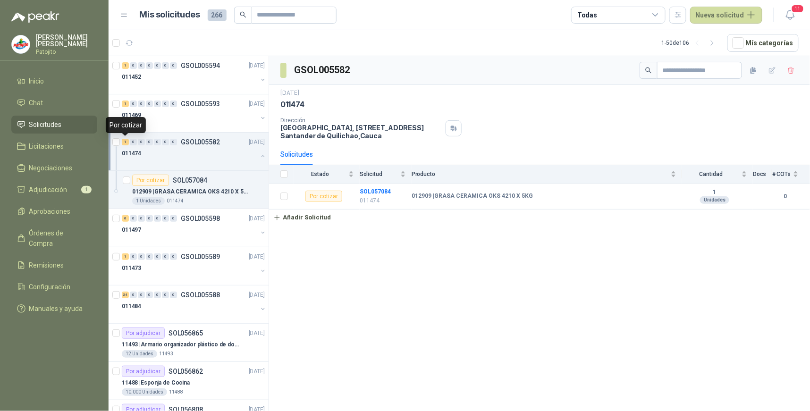
click at [125, 144] on div "1" at bounding box center [125, 142] width 7 height 7
click at [126, 144] on div "1" at bounding box center [125, 142] width 7 height 7
click at [170, 42] on icon "button" at bounding box center [171, 43] width 8 height 8
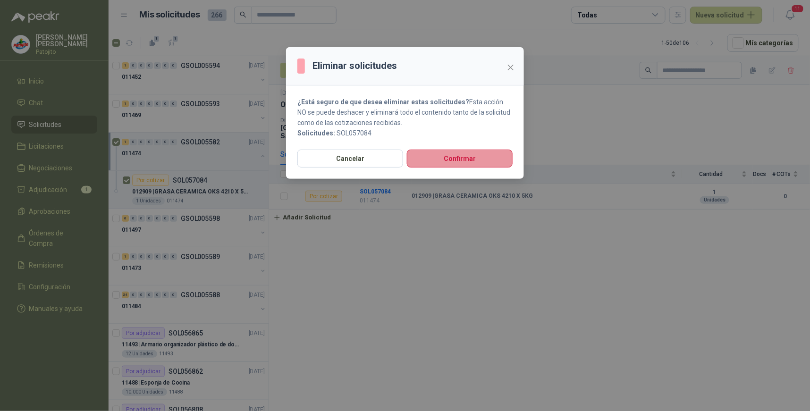
click at [418, 159] on button "Confirmar" at bounding box center [460, 159] width 106 height 18
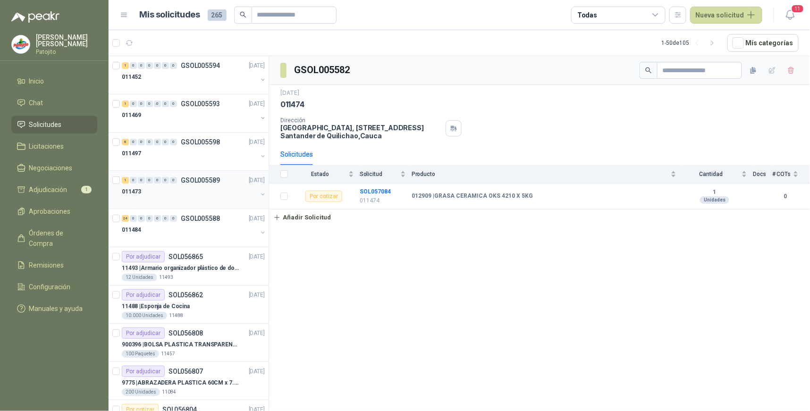
click at [124, 180] on div "1" at bounding box center [125, 180] width 7 height 7
click at [126, 219] on div "24" at bounding box center [125, 218] width 7 height 7
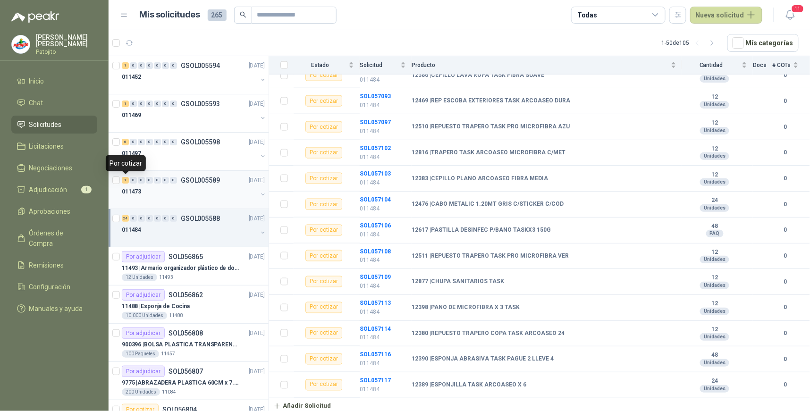
click at [128, 180] on div "1" at bounding box center [125, 180] width 7 height 7
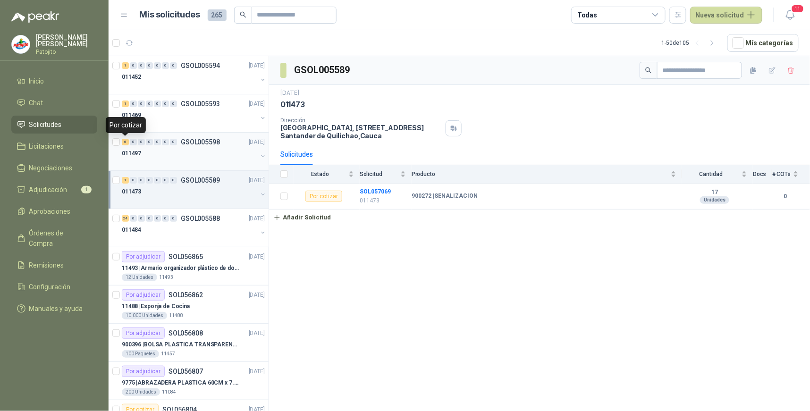
click at [125, 143] on div "6" at bounding box center [125, 142] width 7 height 7
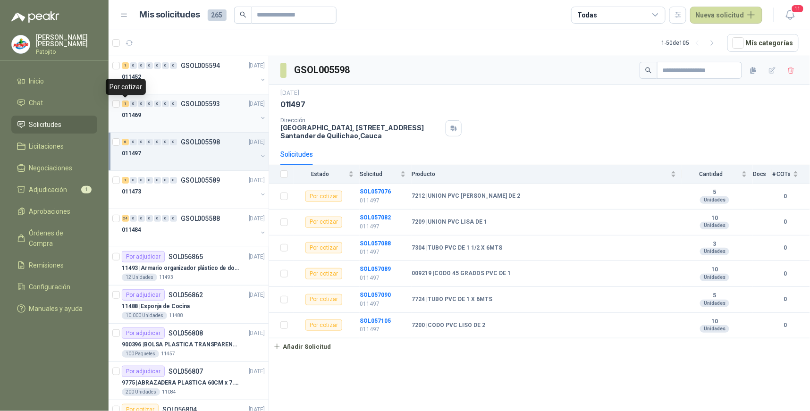
click at [125, 103] on div "1" at bounding box center [125, 103] width 7 height 7
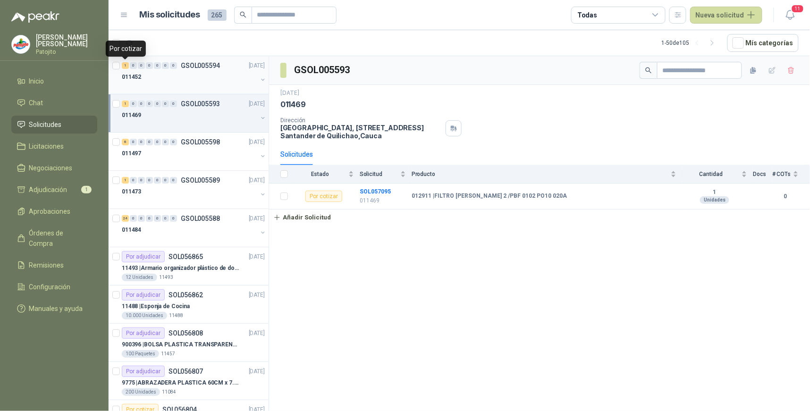
click at [126, 64] on div "1" at bounding box center [125, 65] width 7 height 7
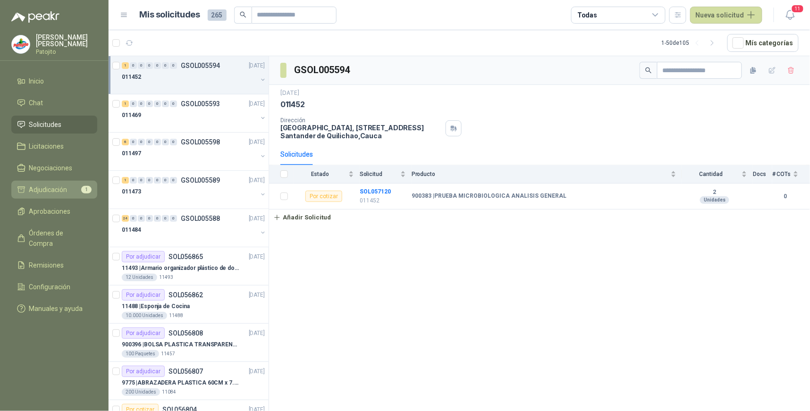
click at [68, 188] on li "Adjudicación 1" at bounding box center [54, 189] width 75 height 10
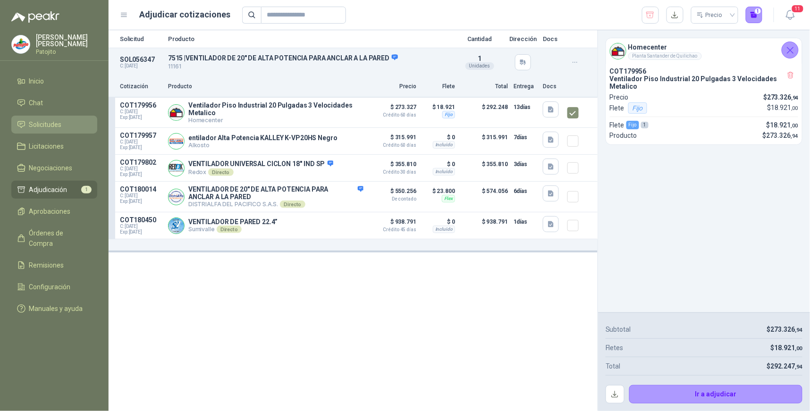
click at [49, 125] on span "Solicitudes" at bounding box center [45, 124] width 33 height 10
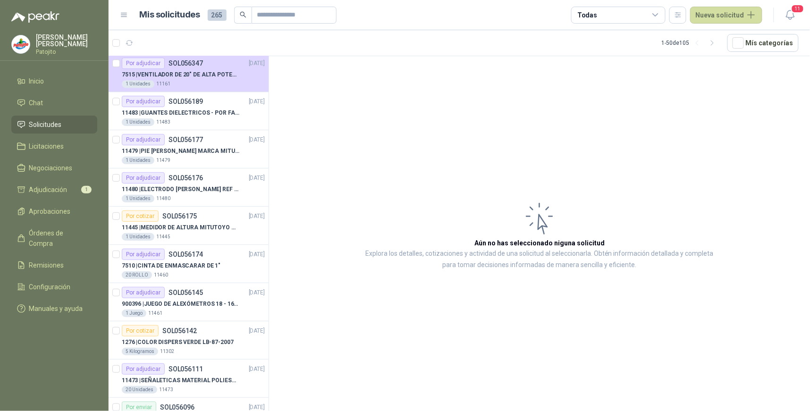
scroll to position [1048, 0]
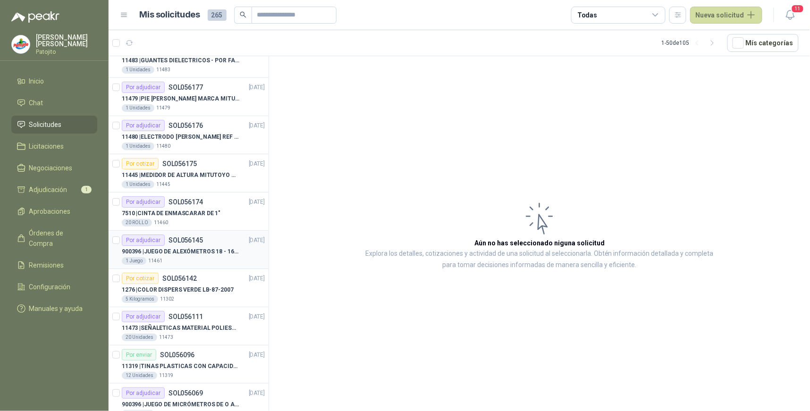
click at [160, 242] on div "Por adjudicar" at bounding box center [143, 239] width 43 height 11
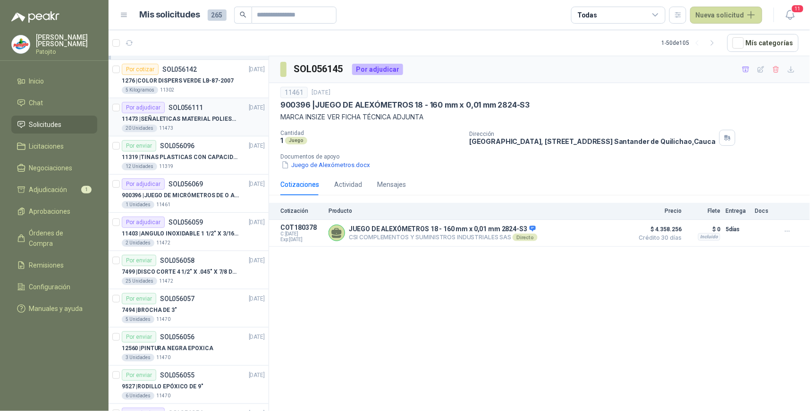
scroll to position [1258, 0]
click at [178, 228] on div "11403 | ANGULO INOXIDABLE 1 1/2" X 3/16" X 6MTS" at bounding box center [193, 232] width 143 height 11
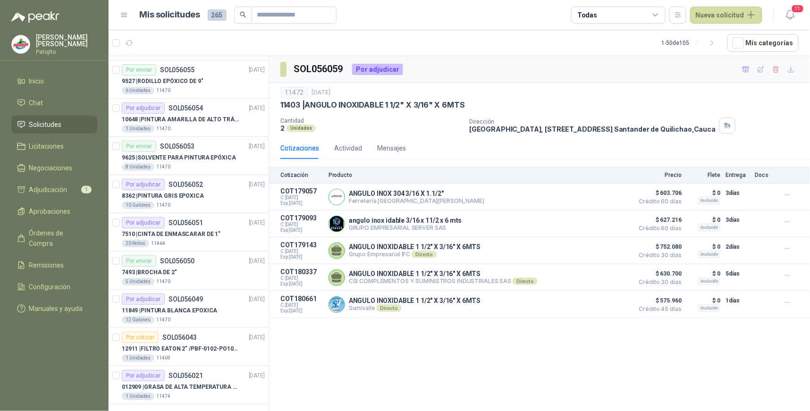
scroll to position [1567, 0]
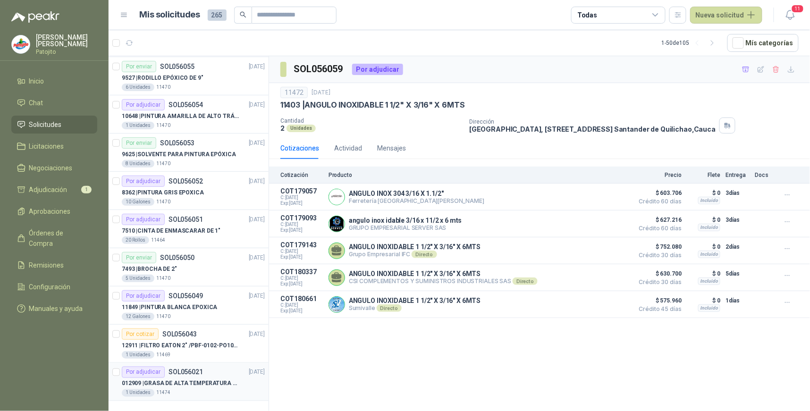
click at [173, 378] on div "012909 | GRASA DE ALTA TEMPERATURA OKS 4210 X 5 KG" at bounding box center [193, 383] width 143 height 11
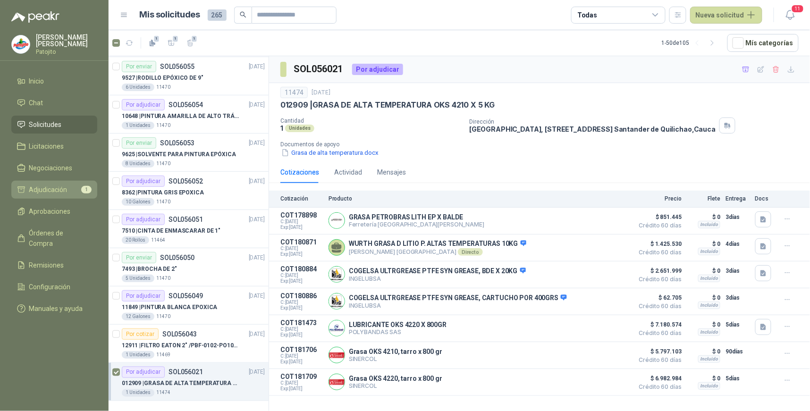
click at [66, 185] on span "Adjudicación" at bounding box center [48, 189] width 38 height 10
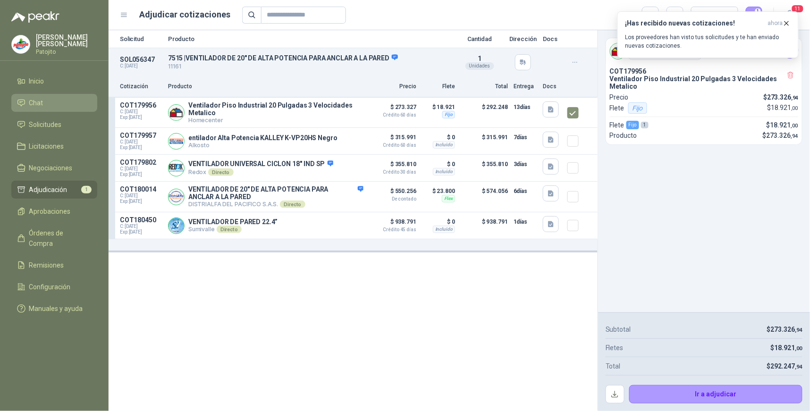
click at [52, 99] on li "Chat" at bounding box center [54, 103] width 75 height 10
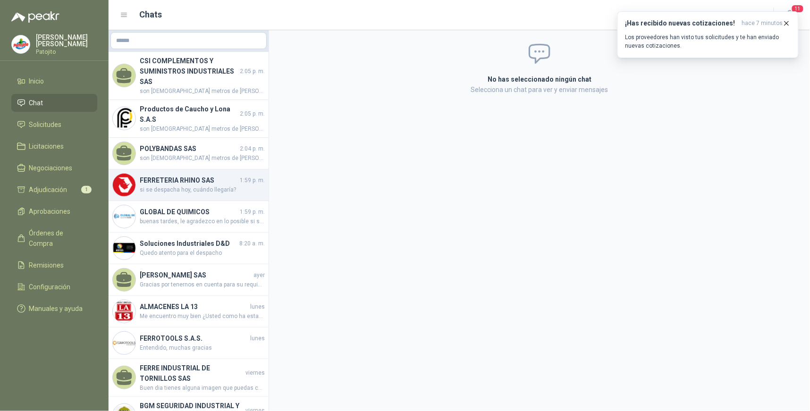
click at [240, 184] on span "1:59 p. m." at bounding box center [252, 180] width 25 height 9
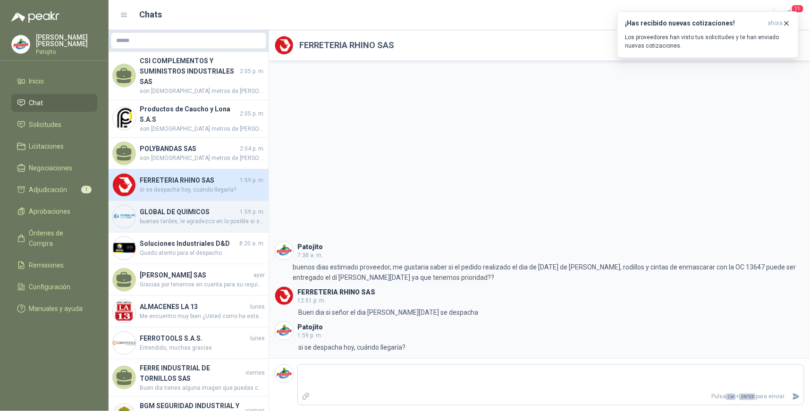
click at [203, 216] on h4 "GLOBAL DE QUIMICOS" at bounding box center [189, 212] width 98 height 10
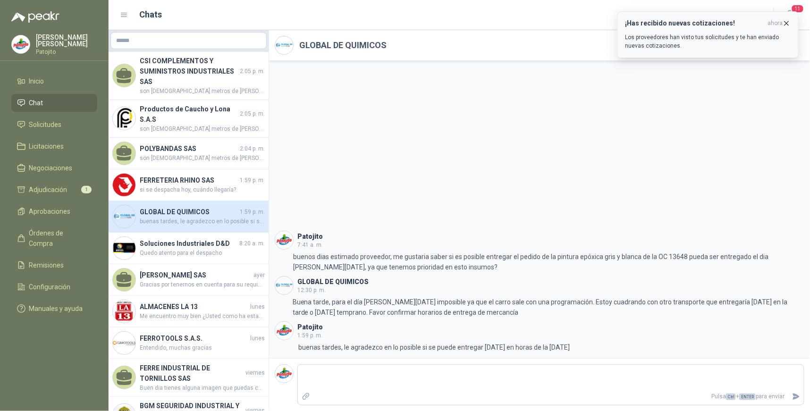
click at [710, 30] on div "¡Has recibido nuevas cotizaciones! ahora Los proveedores han visto tus solicitu…" at bounding box center [707, 34] width 165 height 31
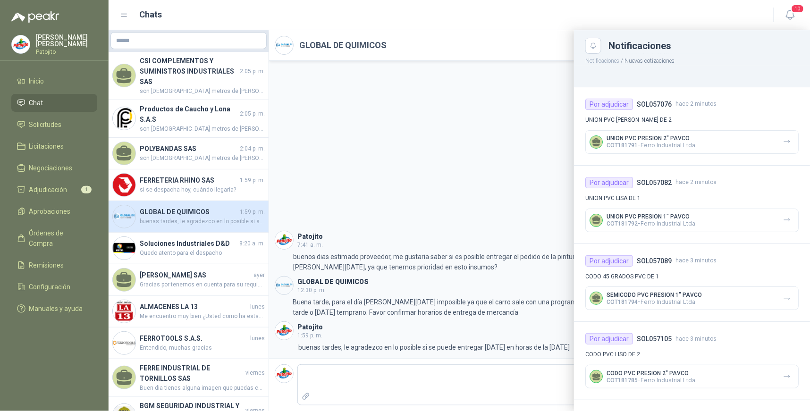
click at [65, 104] on li "Chat" at bounding box center [54, 103] width 75 height 10
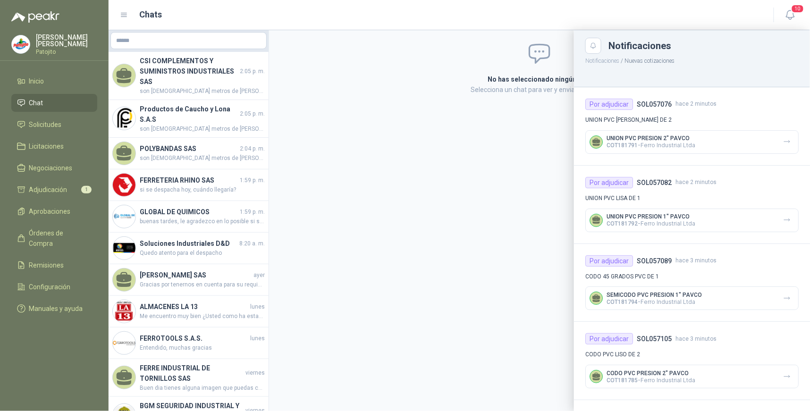
click at [220, 193] on div at bounding box center [459, 220] width 701 height 381
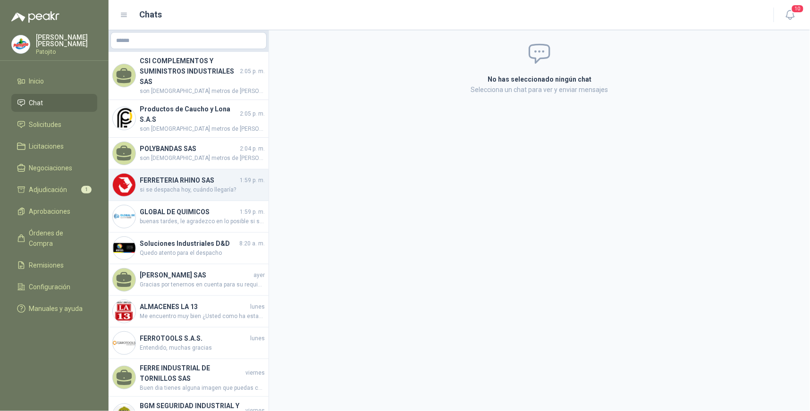
click at [227, 185] on span "si se despacha hoy, cuándo llegaría?" at bounding box center [202, 189] width 125 height 9
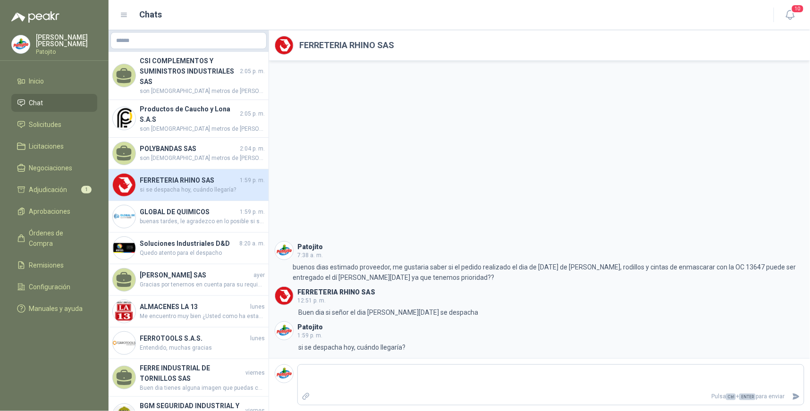
click at [209, 175] on h4 "FERRETERIA RHINO SAS" at bounding box center [189, 180] width 98 height 10
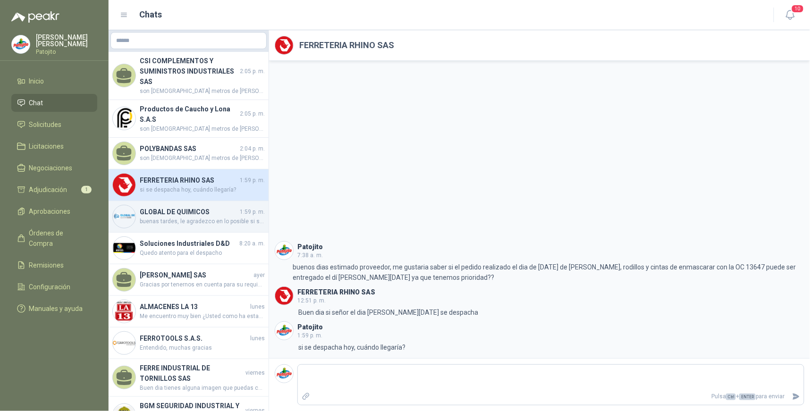
click at [209, 217] on span "buenas tardes, le agradezco en lo posible si se puede entregar [DATE] en horas …" at bounding box center [202, 221] width 125 height 9
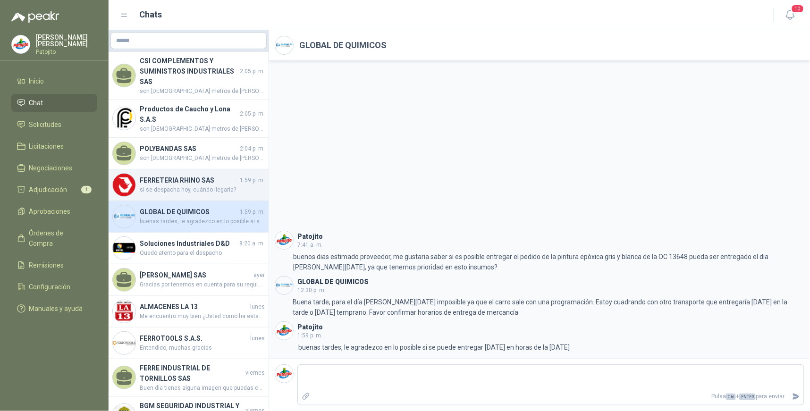
click at [235, 190] on span "si se despacha hoy, cuándo llegaría?" at bounding box center [202, 189] width 125 height 9
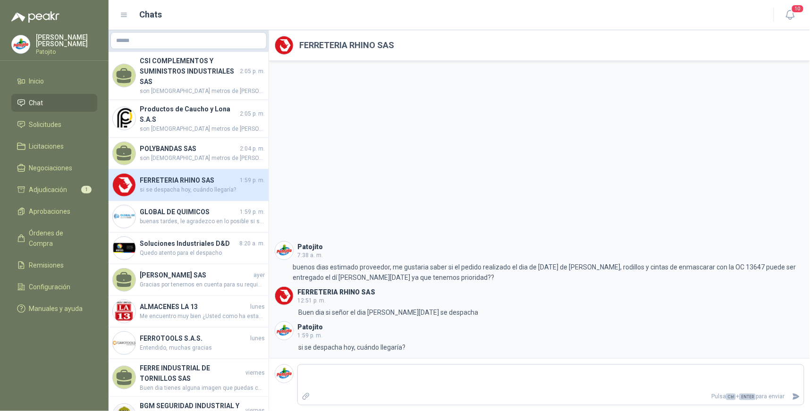
click at [431, 83] on div "Patojito 7:38 a. m. 7:38 buenos dias estimado proveedor, me gustaria saber si e…" at bounding box center [539, 209] width 541 height 297
click at [59, 127] on span "Solicitudes" at bounding box center [45, 124] width 33 height 10
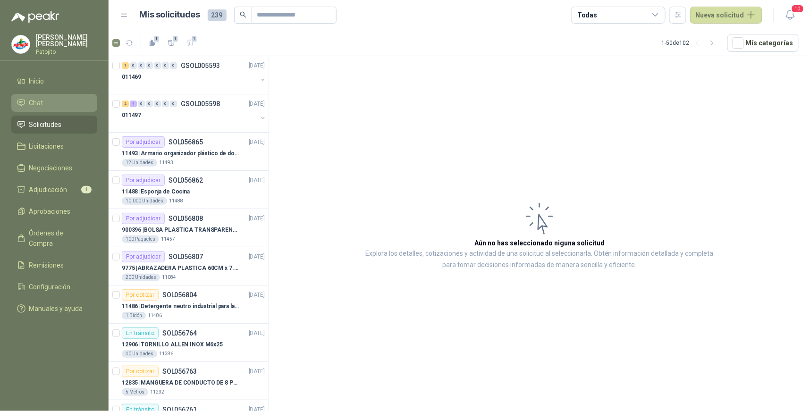
click at [73, 101] on li "Chat" at bounding box center [54, 103] width 75 height 10
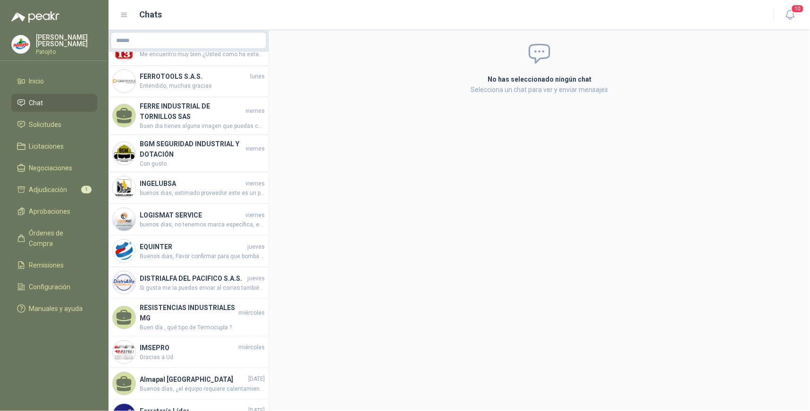
scroll to position [367, 0]
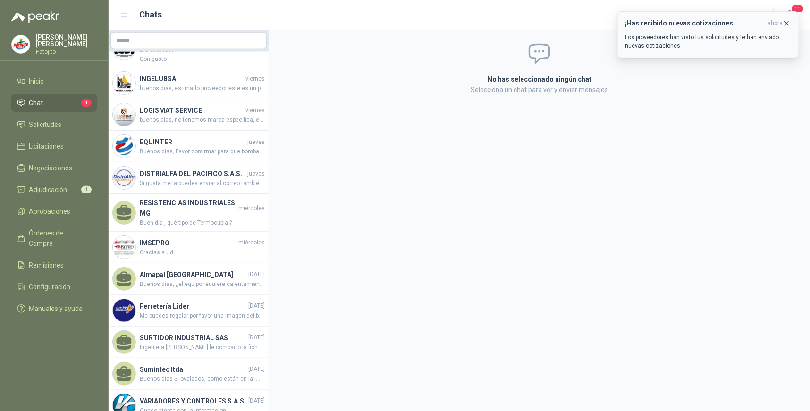
click at [737, 36] on p "Los proveedores han visto tus solicitudes y te han enviado nuevas cotizaciones." at bounding box center [707, 41] width 165 height 17
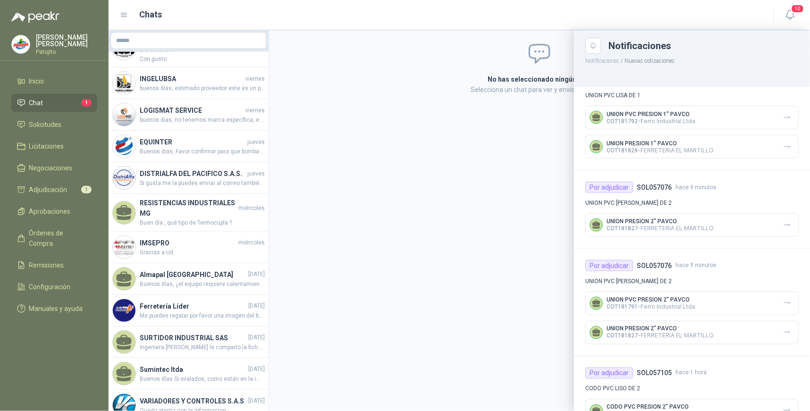
click at [48, 101] on li "Chat 1" at bounding box center [54, 103] width 75 height 10
drag, startPoint x: 263, startPoint y: 142, endPoint x: 272, endPoint y: 33, distance: 109.8
click at [271, 34] on div at bounding box center [459, 220] width 701 height 381
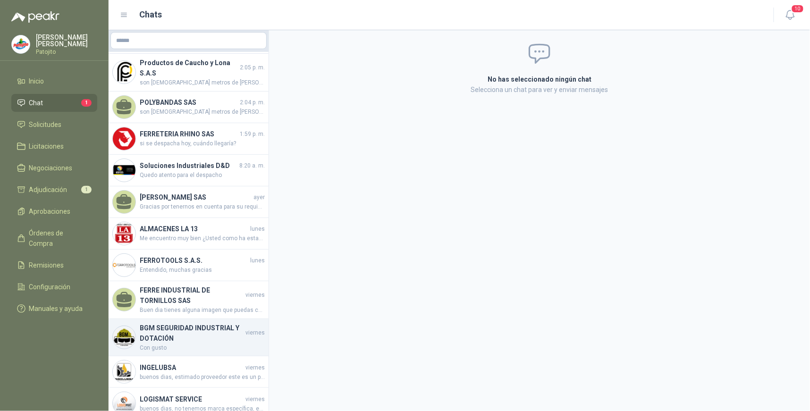
scroll to position [0, 0]
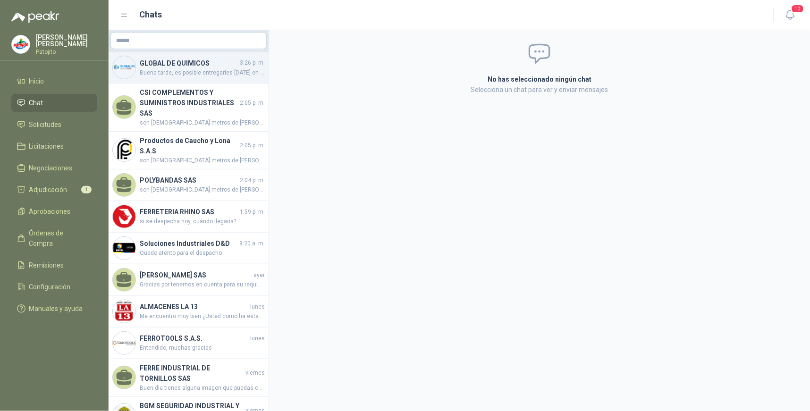
click at [207, 69] on span "Buena tarde, es posible entregarles [DATE] en la sede de [GEOGRAPHIC_DATA]?" at bounding box center [202, 72] width 125 height 9
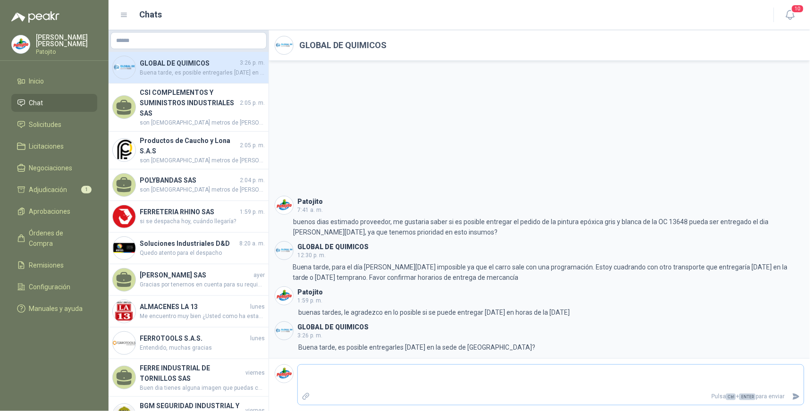
click at [352, 367] on textarea at bounding box center [551, 378] width 506 height 22
click at [797, 396] on icon "Enviar" at bounding box center [796, 396] width 7 height 6
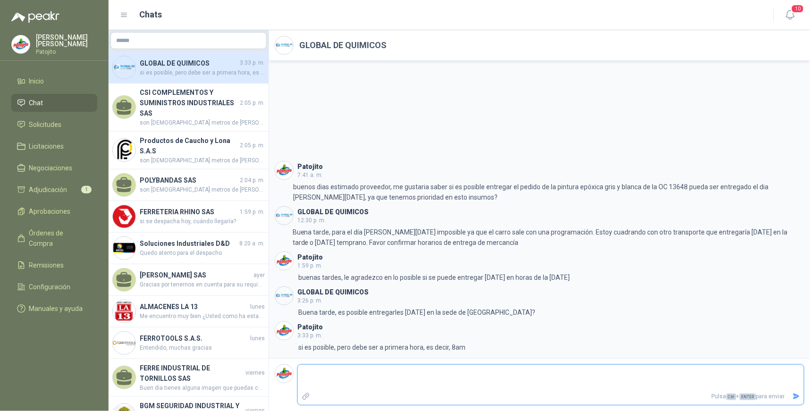
click at [363, 374] on textarea at bounding box center [551, 378] width 506 height 22
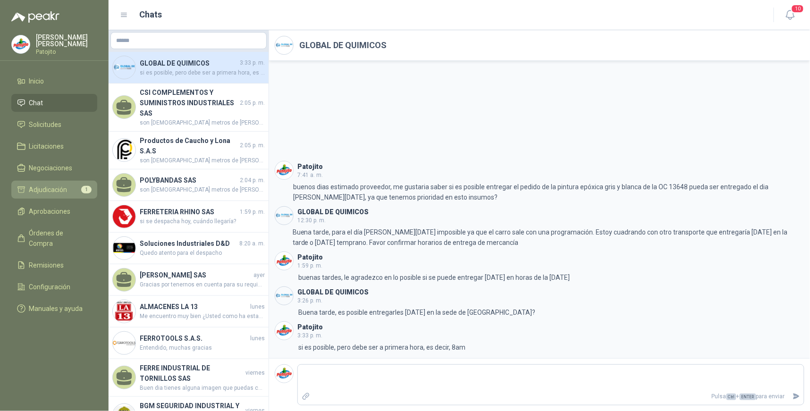
click at [71, 187] on li "Adjudicación 1" at bounding box center [54, 189] width 75 height 10
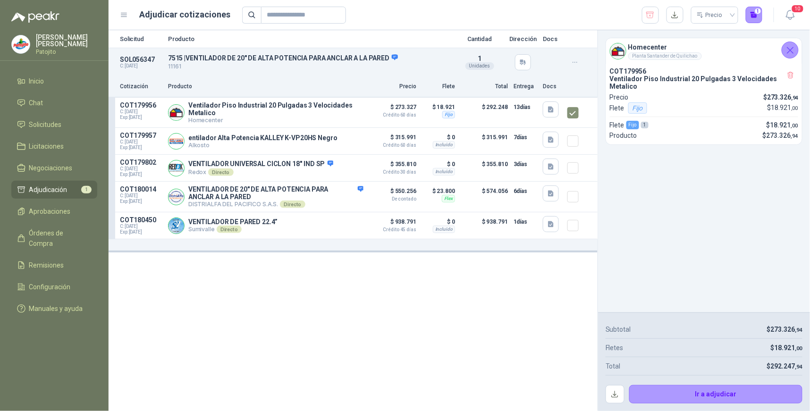
click at [261, 83] on p "Producto" at bounding box center [265, 86] width 195 height 9
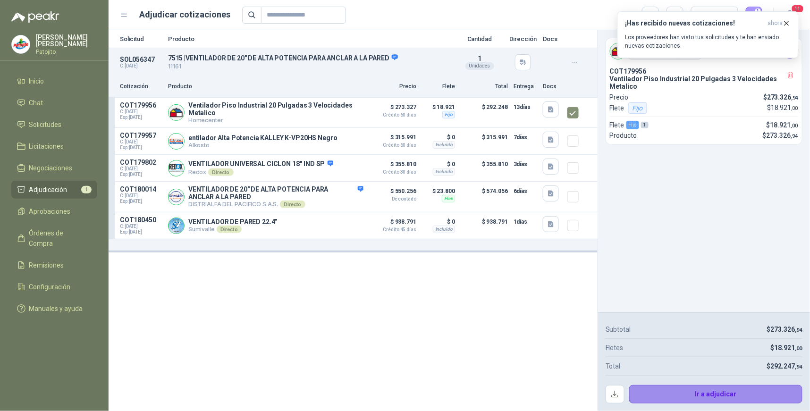
click at [738, 391] on button "Ir a adjudicar" at bounding box center [716, 394] width 174 height 19
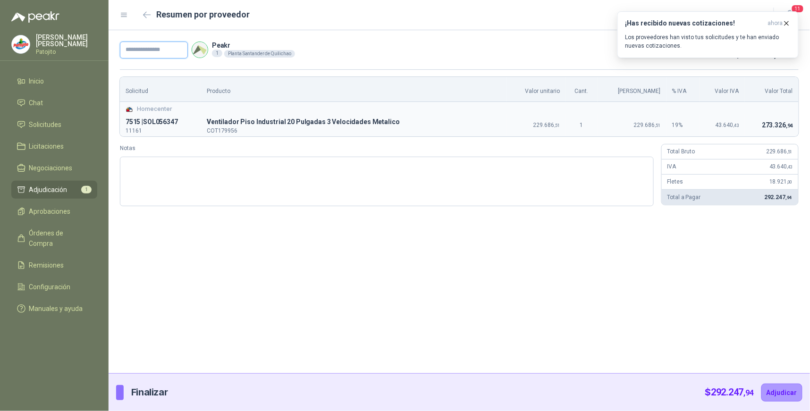
click at [174, 46] on input "text" at bounding box center [154, 50] width 68 height 17
click at [788, 23] on icon "button" at bounding box center [786, 23] width 8 height 8
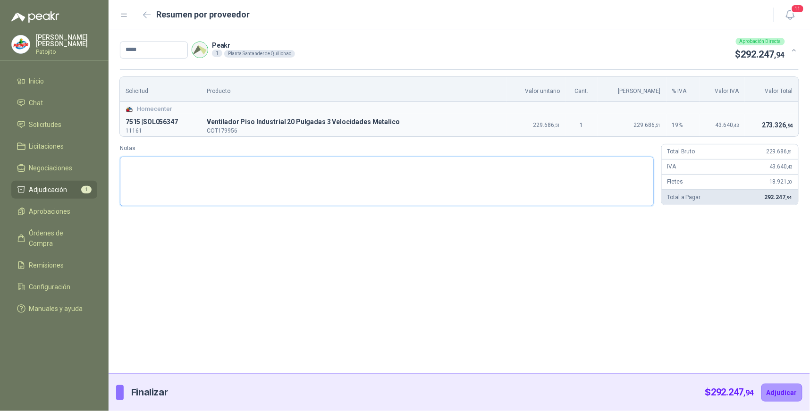
click at [368, 169] on textarea "Notas" at bounding box center [387, 182] width 534 height 50
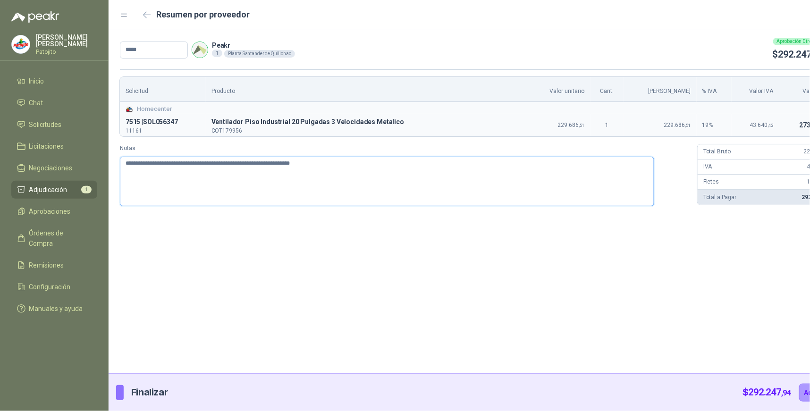
click at [184, 159] on textarea "**********" at bounding box center [387, 182] width 534 height 50
drag, startPoint x: 406, startPoint y: 159, endPoint x: 412, endPoint y: 159, distance: 5.7
click at [407, 159] on textarea "**********" at bounding box center [387, 182] width 534 height 50
click at [571, 166] on textarea "**********" at bounding box center [387, 182] width 534 height 50
click at [799, 392] on button "Adjudicar" at bounding box center [819, 393] width 41 height 18
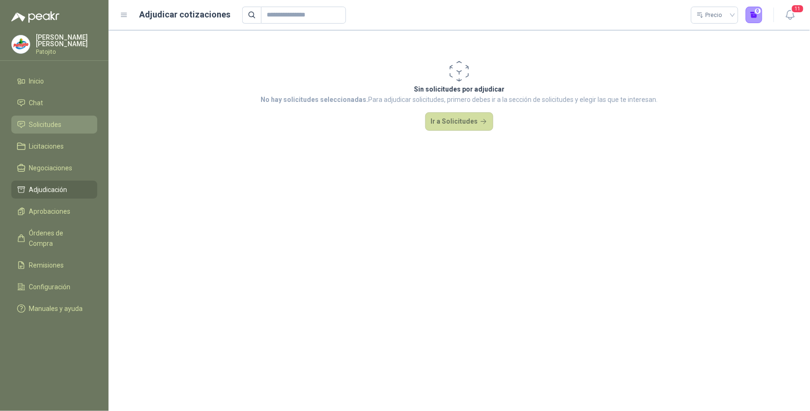
drag, startPoint x: 44, startPoint y: 120, endPoint x: 52, endPoint y: 124, distance: 9.1
click at [44, 120] on span "Solicitudes" at bounding box center [45, 124] width 33 height 10
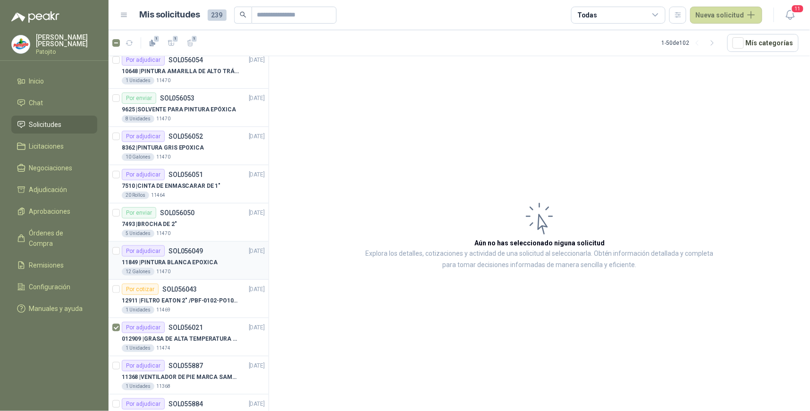
scroll to position [1514, 0]
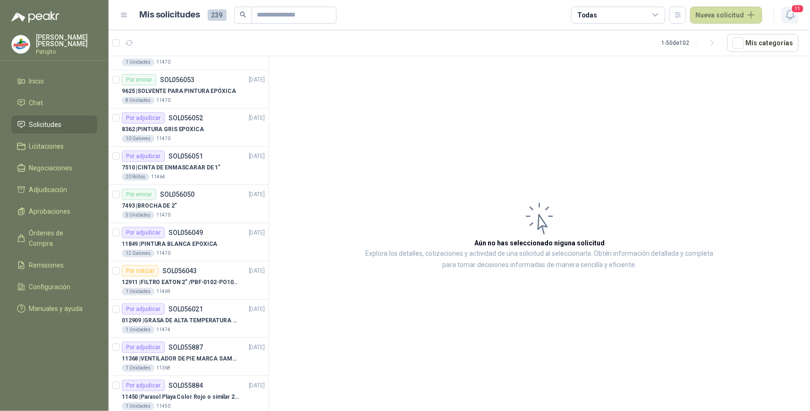
click at [793, 14] on icon "button" at bounding box center [790, 15] width 12 height 12
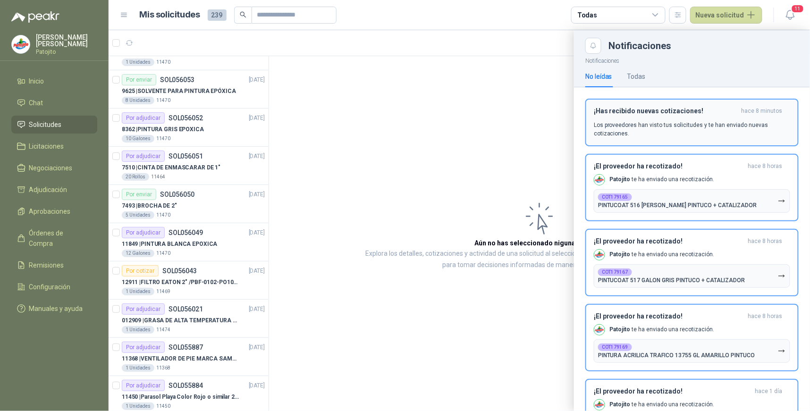
click at [763, 121] on p "Los proveedores han visto tus solicitudes y te han enviado nuevas cotizaciones." at bounding box center [691, 129] width 196 height 17
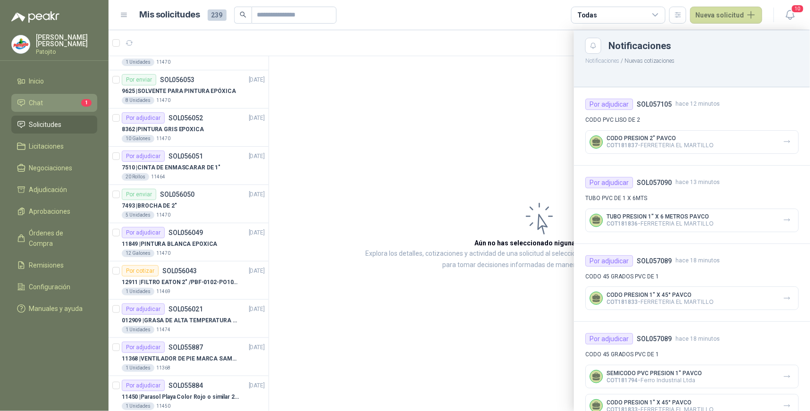
click at [55, 98] on li "Chat 1" at bounding box center [54, 103] width 75 height 10
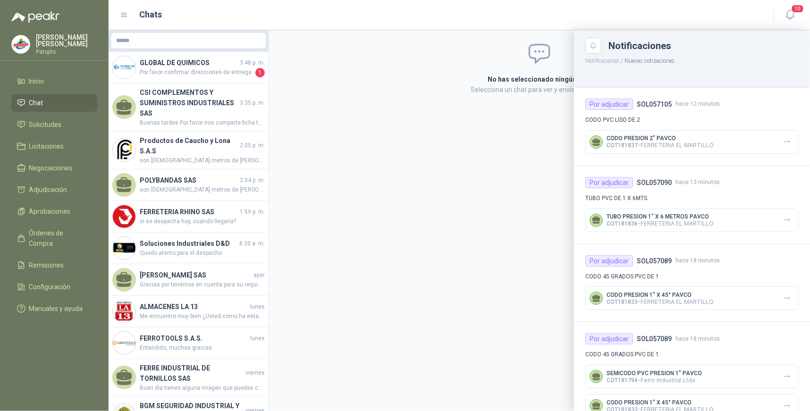
click at [219, 71] on div at bounding box center [459, 220] width 701 height 381
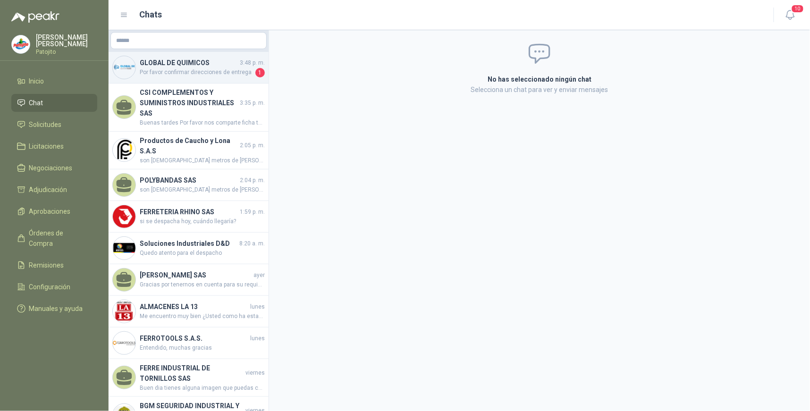
click at [227, 69] on span "Por favor confirmar direcciones de entrega" at bounding box center [197, 72] width 114 height 9
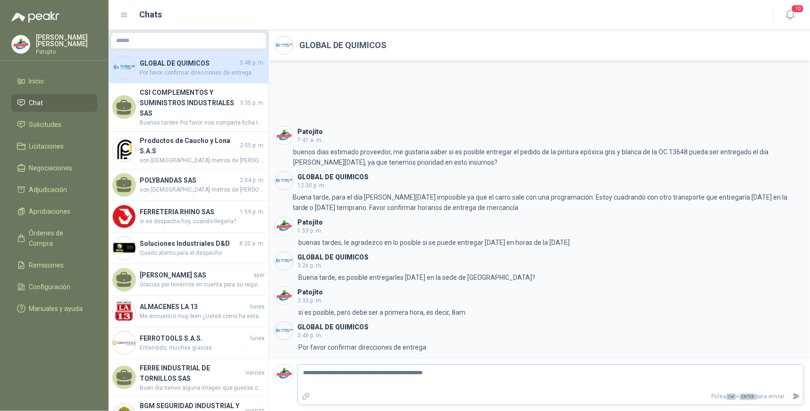
click at [463, 374] on textarea "**********" at bounding box center [551, 378] width 506 height 22
click at [796, 394] on icon "Enviar" at bounding box center [796, 396] width 7 height 6
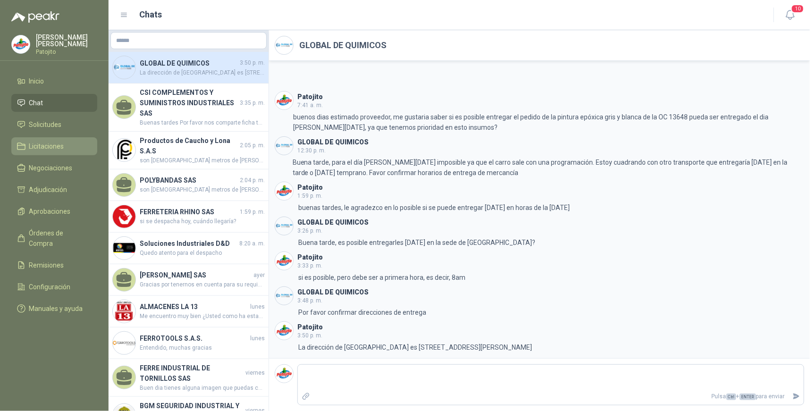
drag, startPoint x: 60, startPoint y: 121, endPoint x: 65, endPoint y: 144, distance: 23.0
click at [60, 121] on span "Solicitudes" at bounding box center [45, 124] width 33 height 10
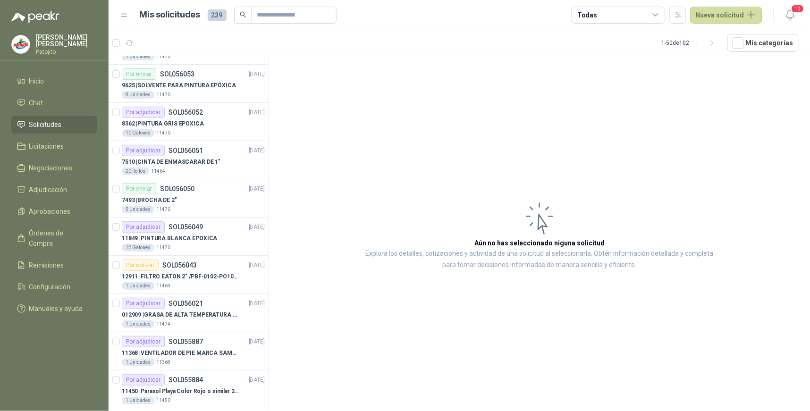
scroll to position [1567, 0]
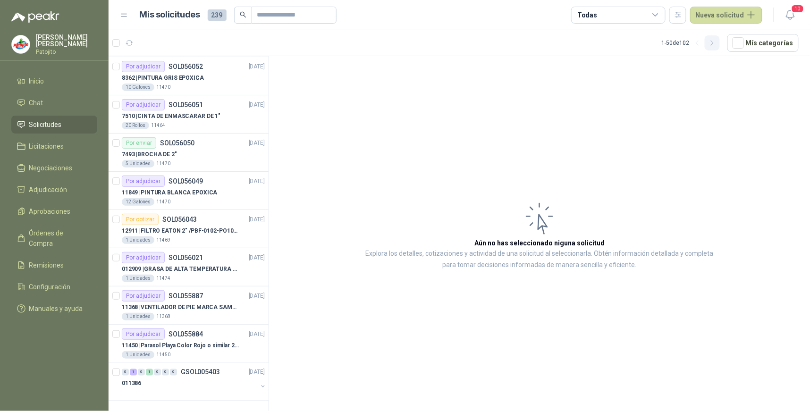
click at [716, 43] on icon "button" at bounding box center [712, 43] width 8 height 8
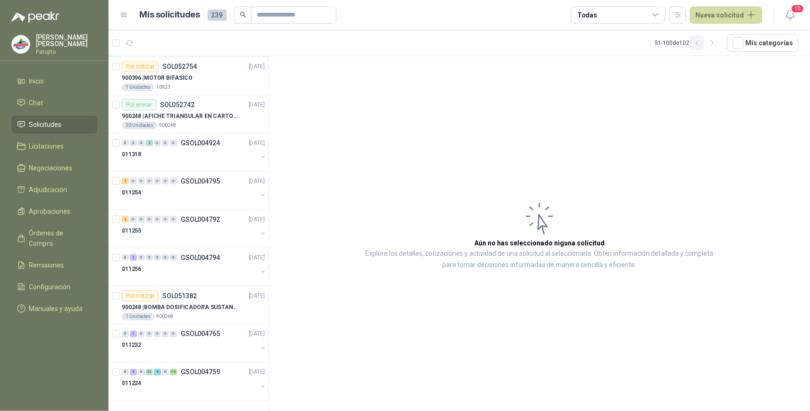
click at [697, 42] on icon "button" at bounding box center [697, 43] width 8 height 8
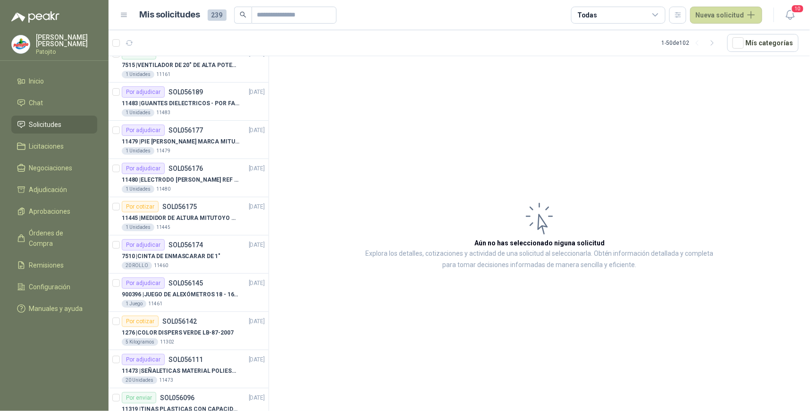
scroll to position [944, 0]
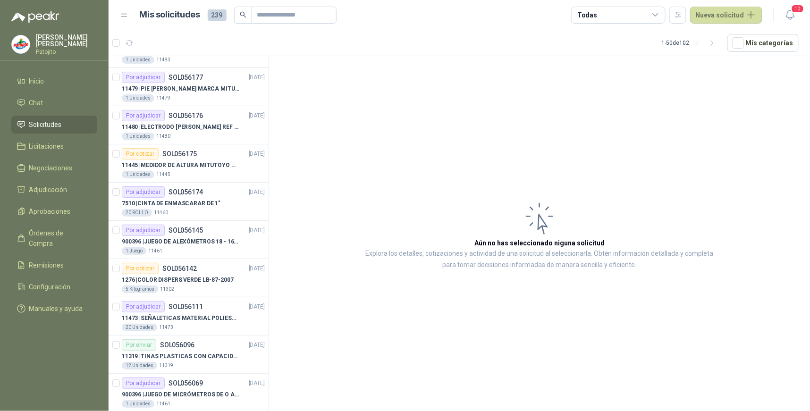
click at [654, 17] on icon at bounding box center [655, 15] width 8 height 8
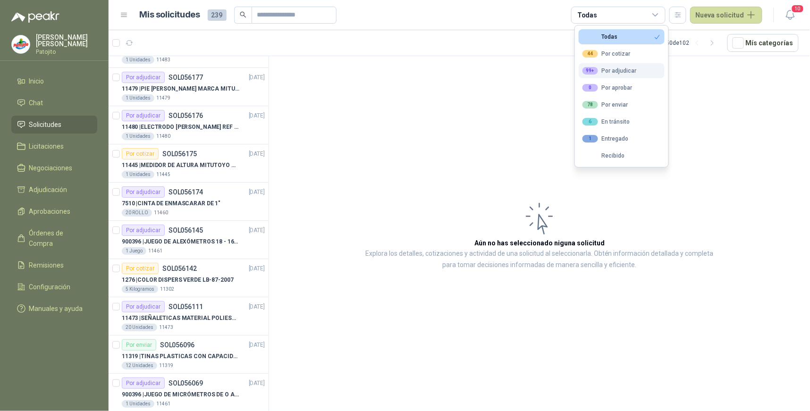
click at [624, 71] on div "99+ Por adjudicar" at bounding box center [609, 71] width 54 height 8
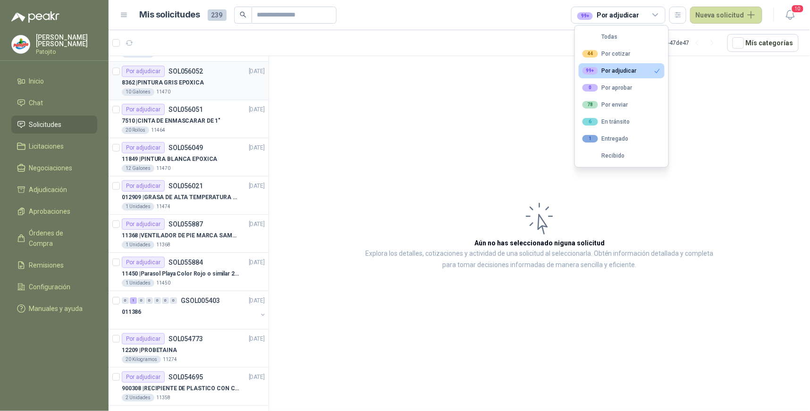
scroll to position [913, 0]
click at [216, 182] on div "Por adjudicar SOL056021 [DATE]" at bounding box center [193, 183] width 143 height 11
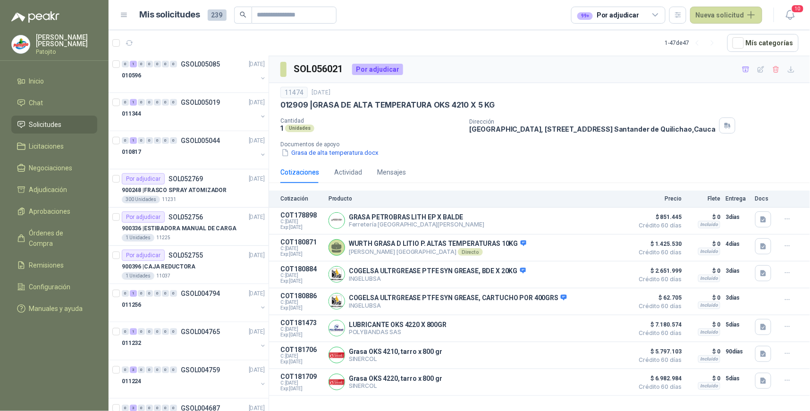
scroll to position [1452, 0]
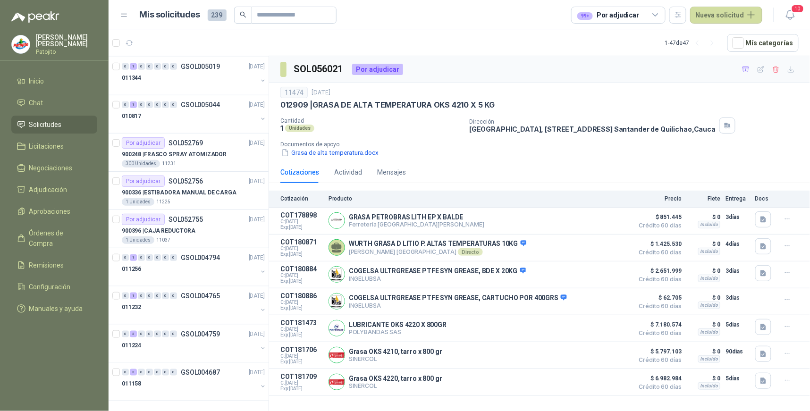
click at [660, 13] on icon at bounding box center [655, 15] width 8 height 8
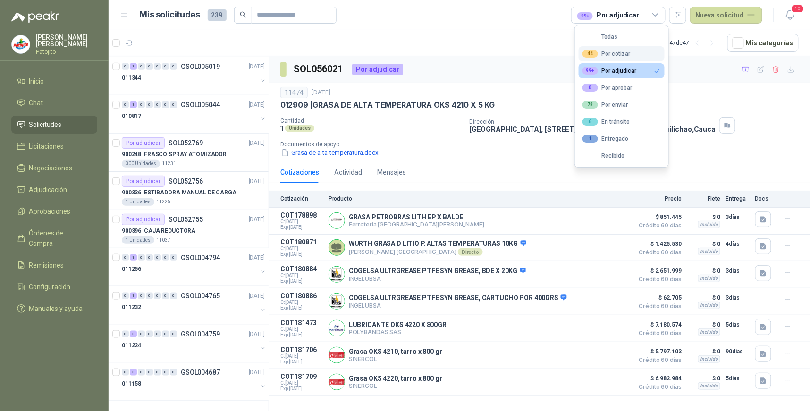
click at [629, 55] on button "44 Por cotizar" at bounding box center [621, 53] width 86 height 15
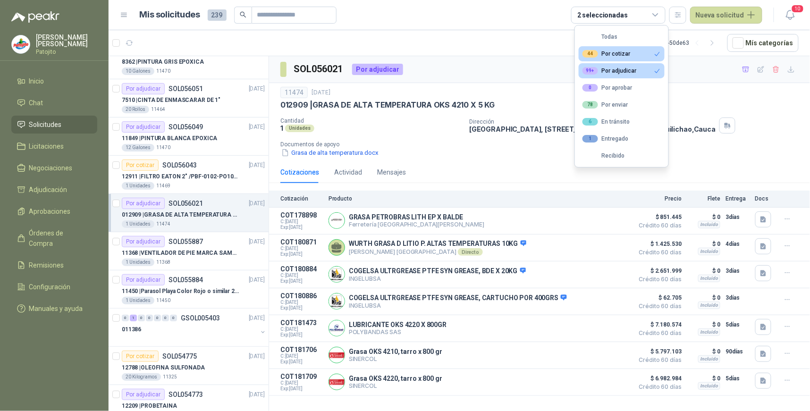
scroll to position [1043, 0]
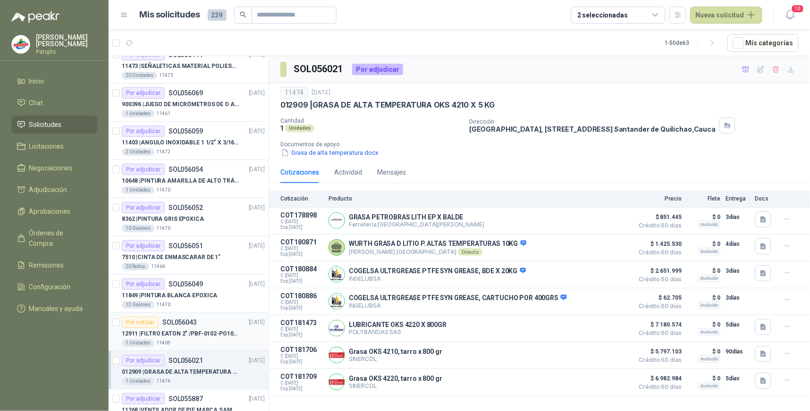
click at [206, 327] on div "Por cotizar SOL056043 [DATE]" at bounding box center [193, 322] width 143 height 11
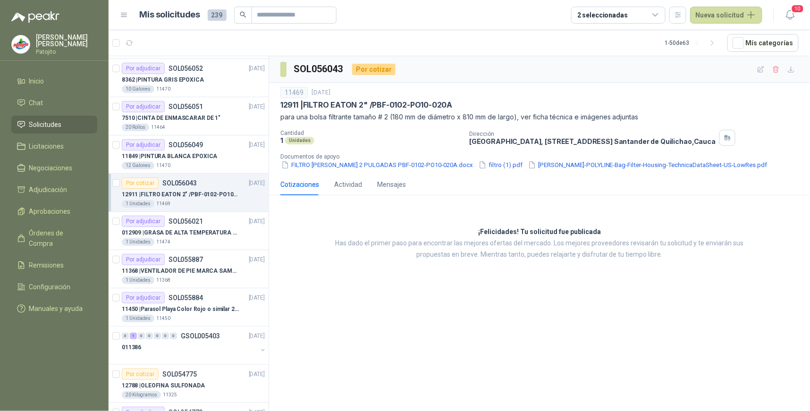
scroll to position [1205, 0]
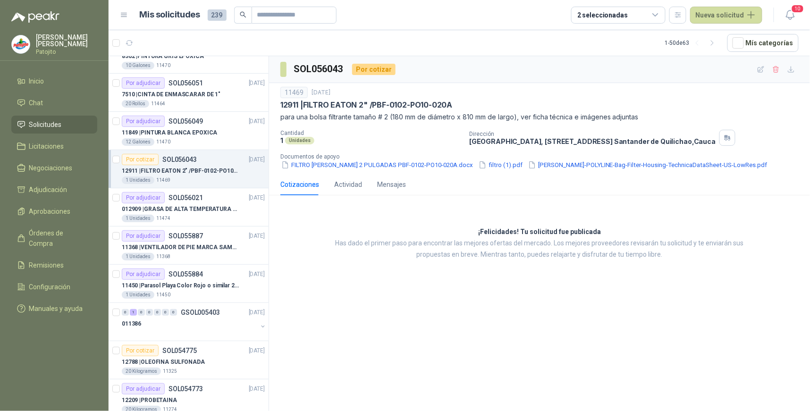
click at [189, 172] on p "12911 | FILTRO [PERSON_NAME] 2" /PBF-0102-PO10-020A" at bounding box center [180, 171] width 117 height 9
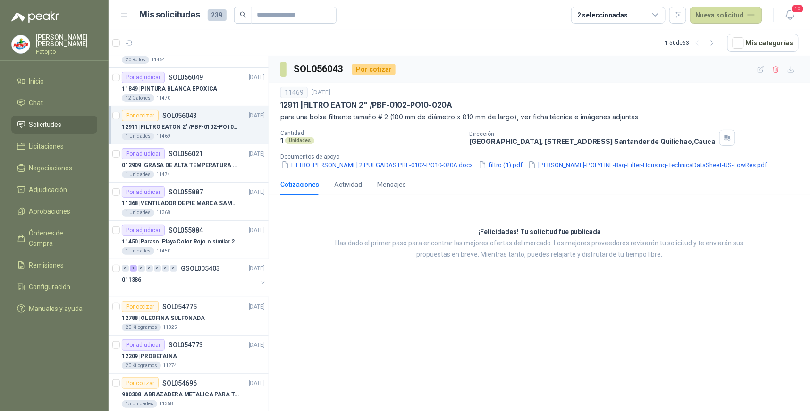
scroll to position [1252, 0]
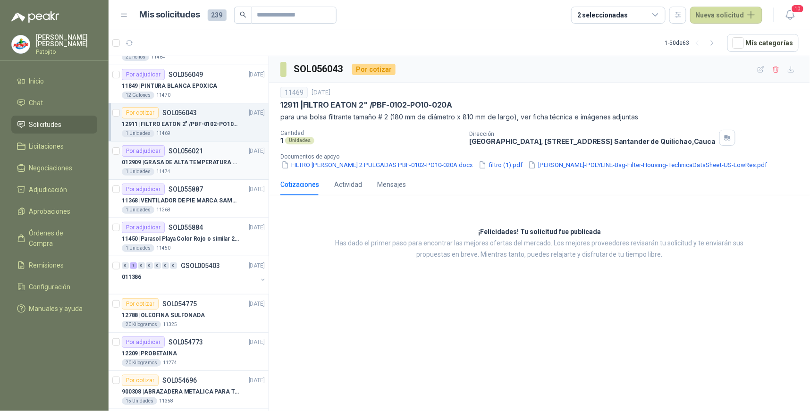
click at [208, 156] on div "Por adjudicar SOL056021 [DATE]" at bounding box center [193, 150] width 143 height 11
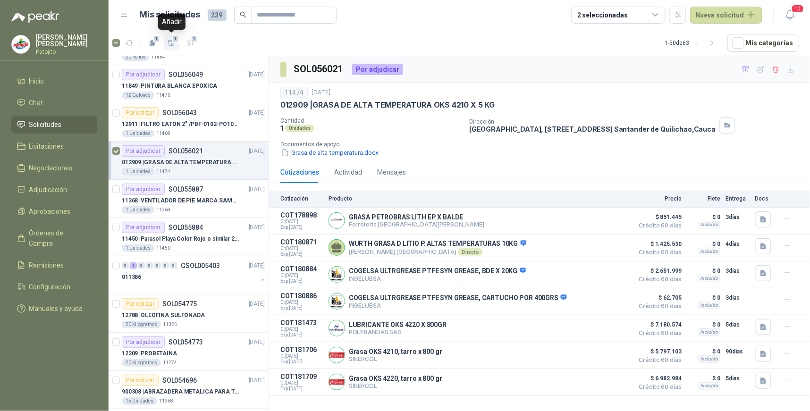
drag, startPoint x: 173, startPoint y: 40, endPoint x: 83, endPoint y: 128, distance: 126.1
click at [172, 41] on span "1" at bounding box center [175, 39] width 7 height 8
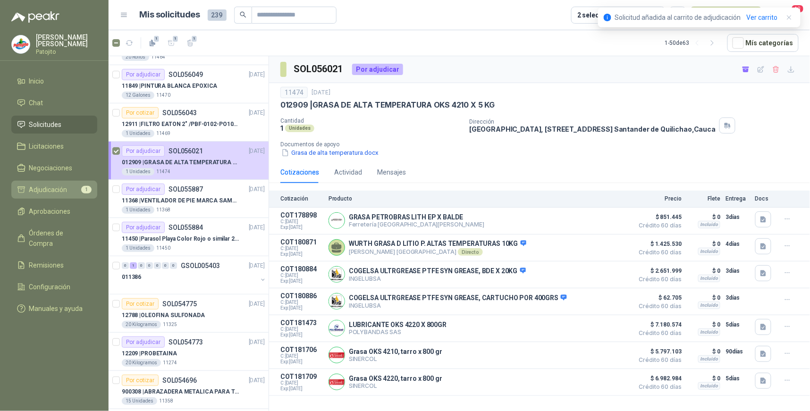
click at [58, 189] on span "Adjudicación" at bounding box center [48, 189] width 38 height 10
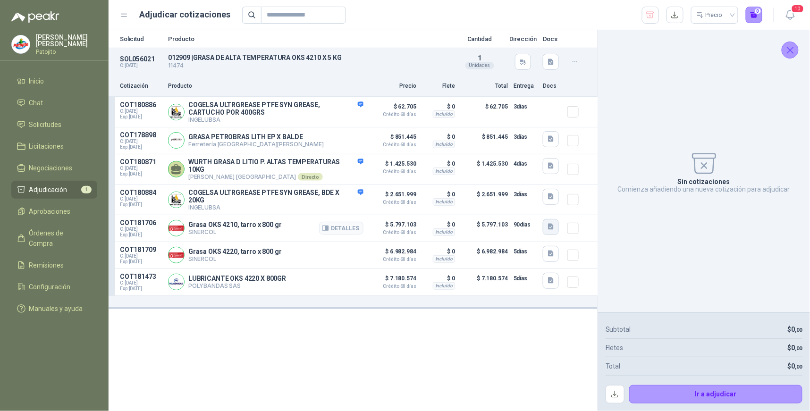
click at [552, 224] on icon "button" at bounding box center [551, 227] width 6 height 6
click at [524, 201] on button "PI_OKS_4210_112176_ES.pdf" at bounding box center [506, 200] width 92 height 10
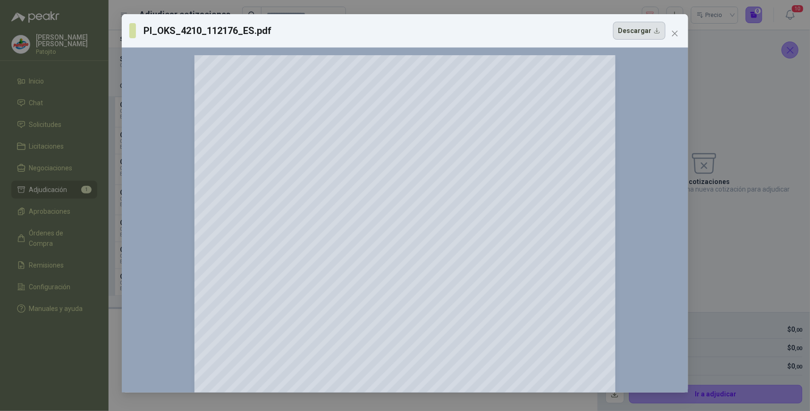
click at [650, 29] on button "Descargar" at bounding box center [639, 31] width 52 height 18
click at [677, 29] on button "Close" at bounding box center [674, 33] width 15 height 15
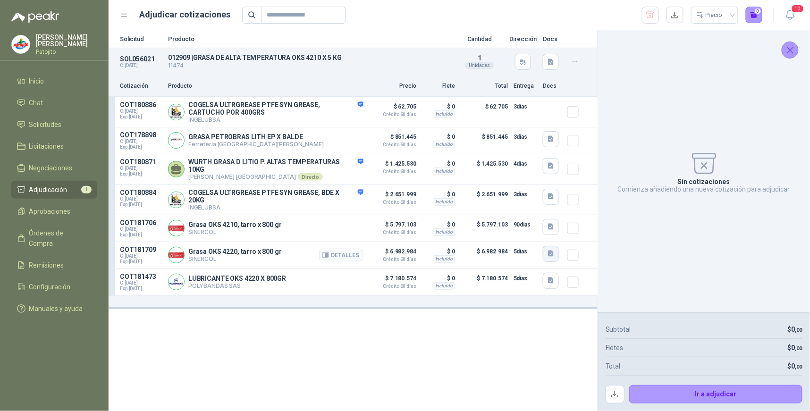
click at [552, 250] on icon "button" at bounding box center [551, 253] width 6 height 6
click at [527, 227] on button "PI_OKS_4220_110676_ES.pdf" at bounding box center [506, 228] width 92 height 10
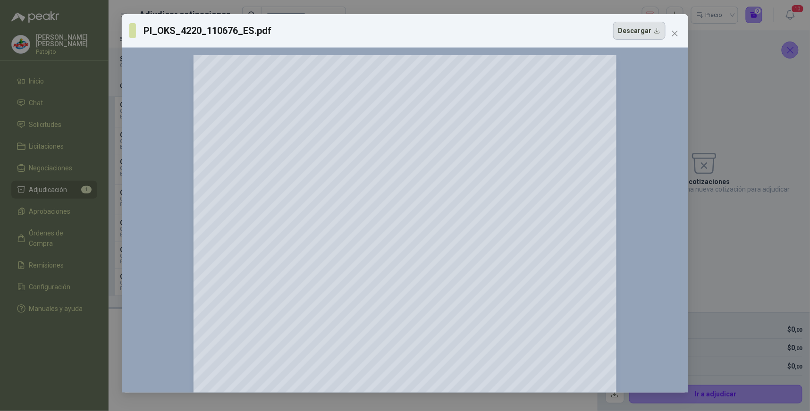
click at [655, 32] on button "Descargar" at bounding box center [639, 31] width 52 height 18
click at [673, 34] on icon "close" at bounding box center [675, 34] width 8 height 8
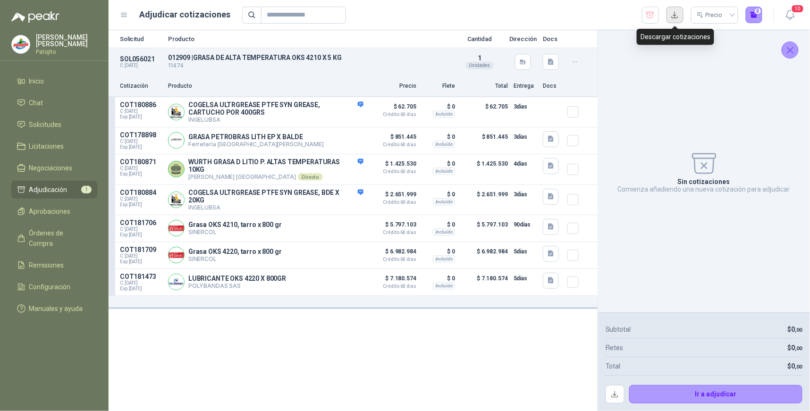
click at [675, 14] on button "button" at bounding box center [674, 15] width 17 height 17
drag, startPoint x: 366, startPoint y: 367, endPoint x: 369, endPoint y: 363, distance: 5.0
click at [368, 364] on div "Solicitud Producto Cantidad Dirección Docs SOL056021 C: [DATE] 012909 | GRASA D…" at bounding box center [353, 220] width 489 height 381
click at [649, 12] on icon "button" at bounding box center [649, 14] width 9 height 9
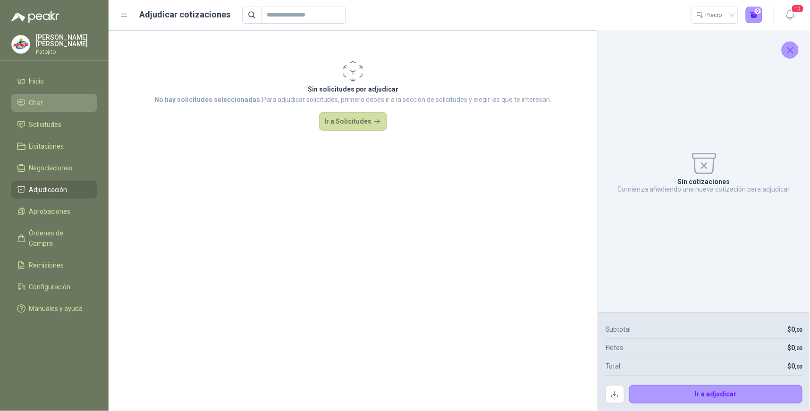
click at [50, 100] on li "Chat" at bounding box center [54, 103] width 75 height 10
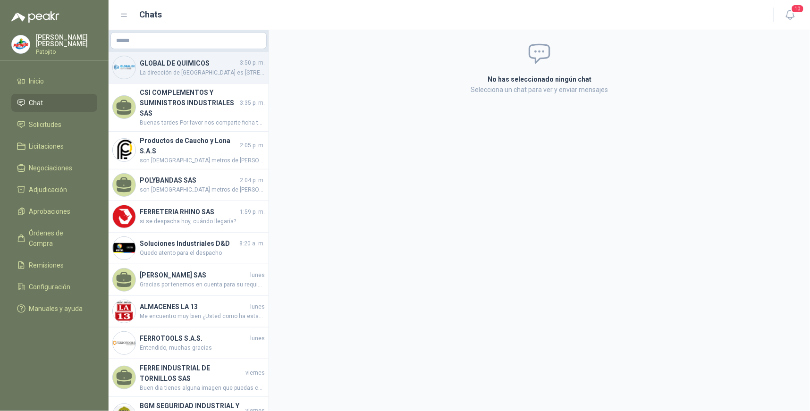
click at [229, 64] on h4 "GLOBAL DE QUIMICOS" at bounding box center [189, 63] width 98 height 10
